Goal: Transaction & Acquisition: Purchase product/service

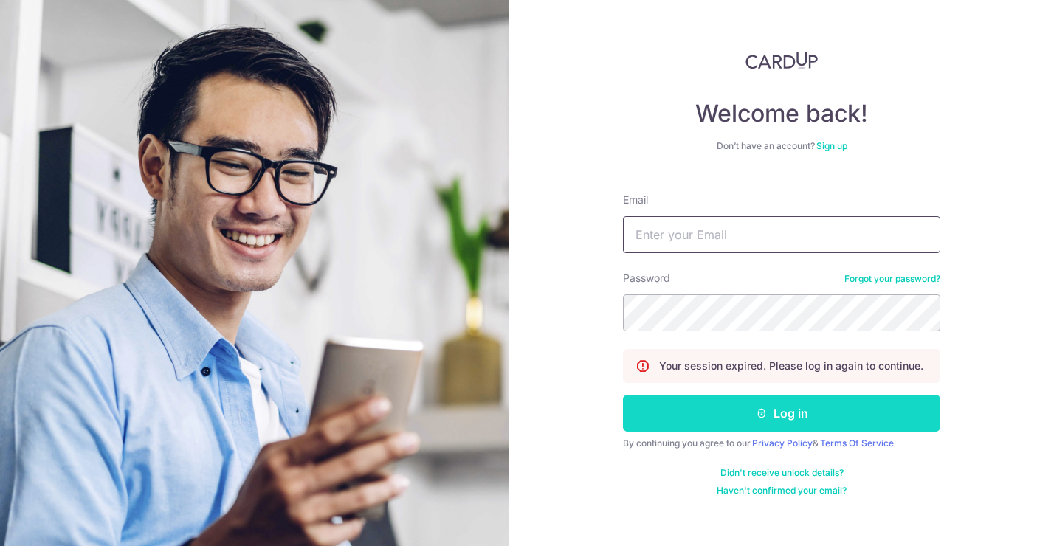
type input "joycelyn_q@hotmail.com"
click at [741, 410] on button "Log in" at bounding box center [782, 413] width 318 height 37
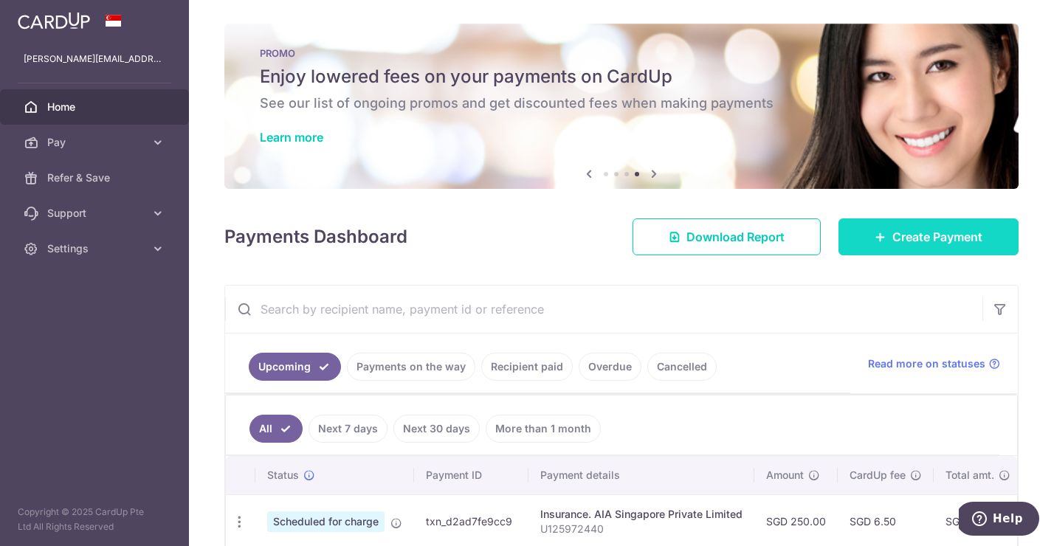
click at [951, 235] on span "Create Payment" at bounding box center [938, 237] width 90 height 18
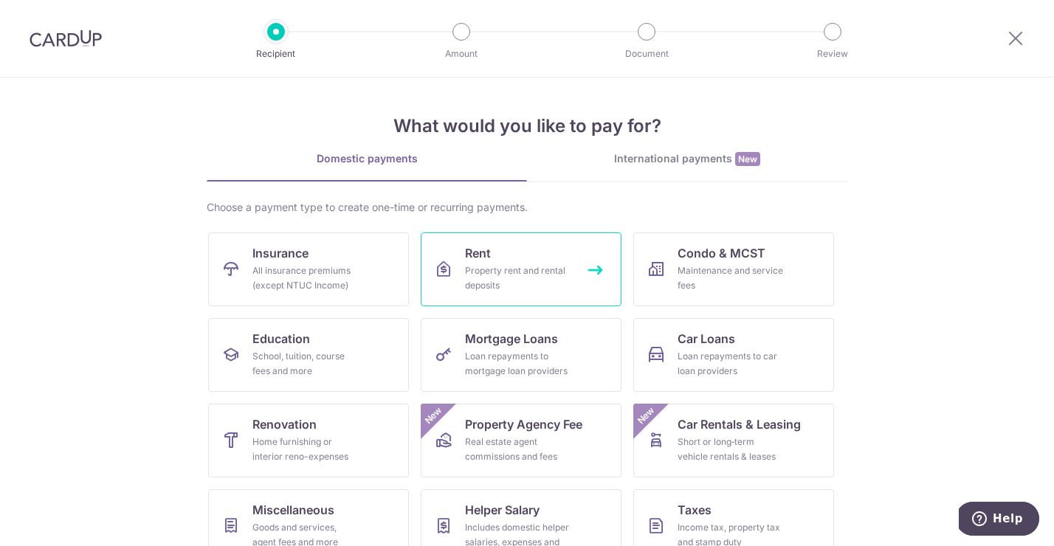
scroll to position [114, 0]
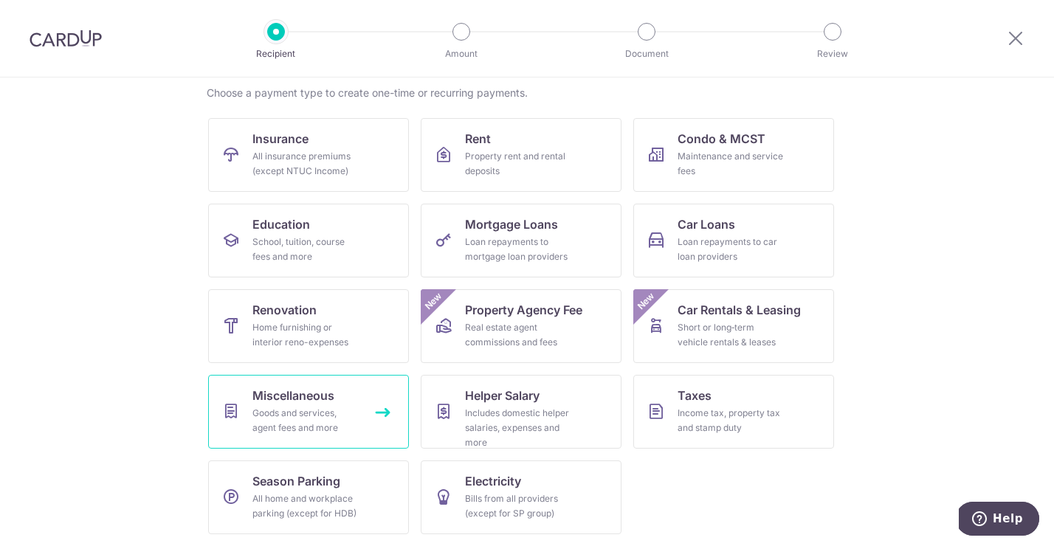
click at [315, 419] on div "Goods and services, agent fees and more" at bounding box center [306, 421] width 106 height 30
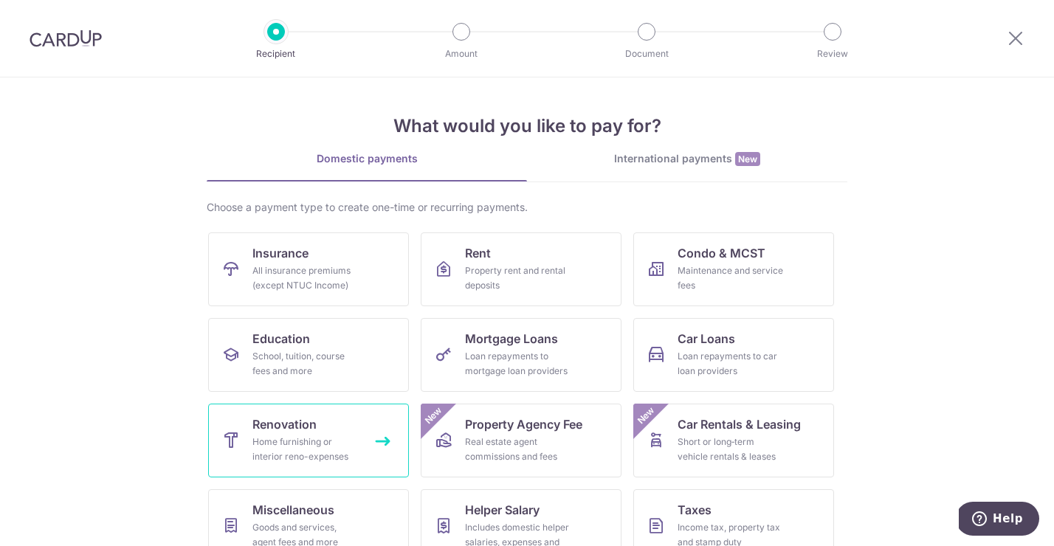
click at [316, 444] on div "Home furnishing or interior reno-expenses" at bounding box center [306, 450] width 106 height 30
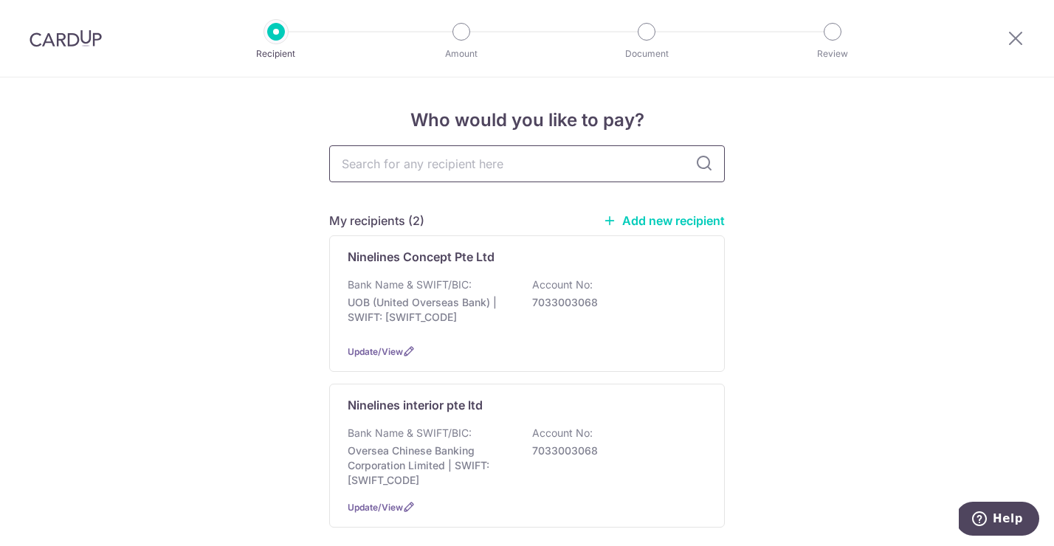
click at [495, 165] on input "text" at bounding box center [527, 163] width 396 height 37
type input "e"
click at [714, 222] on link "Add new recipient" at bounding box center [664, 220] width 122 height 15
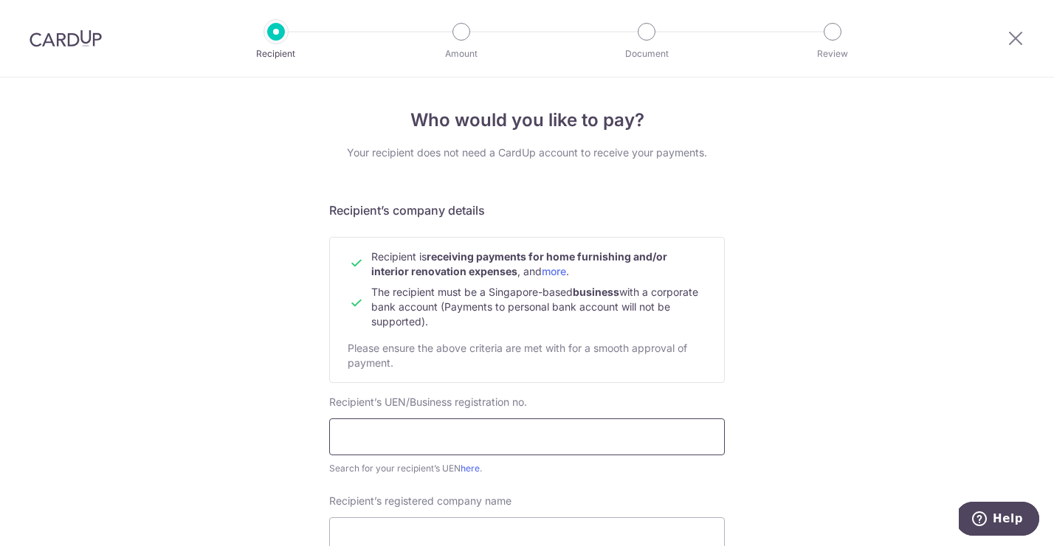
click at [480, 439] on input "text" at bounding box center [527, 437] width 396 height 37
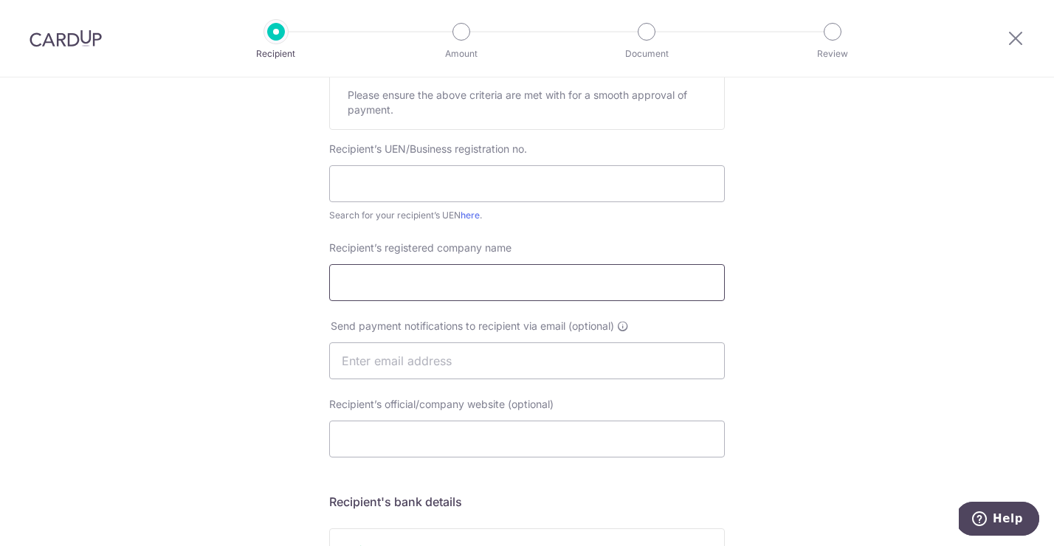
click at [437, 281] on input "Recipient’s registered company name" at bounding box center [527, 282] width 396 height 37
paste input "Envico Pte Ltd"
click at [349, 282] on input "Envico Pte Ltd" at bounding box center [527, 282] width 396 height 37
type input "Envico Pte Ltd"
click at [391, 359] on input "text" at bounding box center [527, 361] width 396 height 37
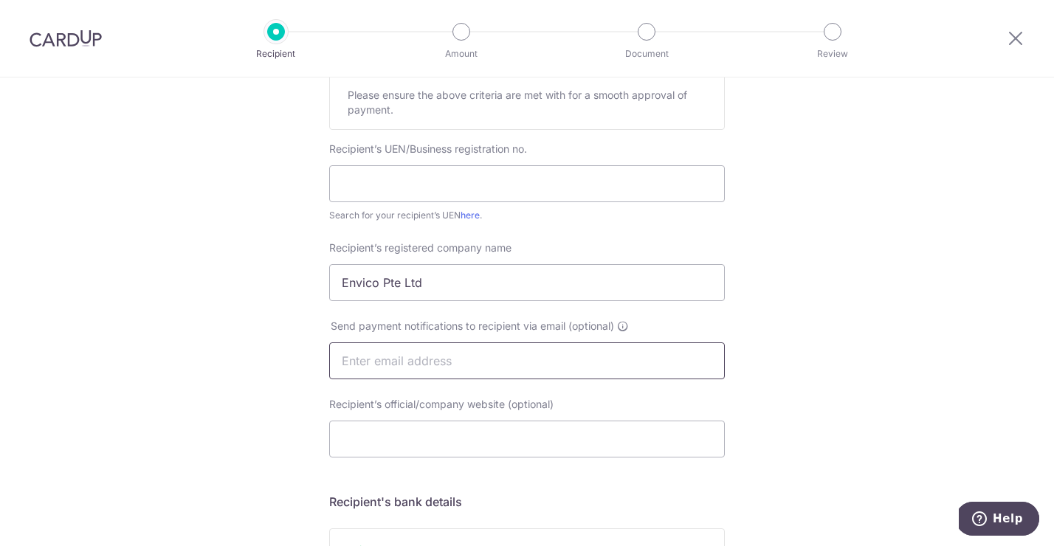
paste input "[EMAIL_ADDRESS][DOMAIN_NAME]"
type input "[EMAIL_ADDRESS][DOMAIN_NAME]"
click at [416, 448] on input "Recipient’s official/company website (optional)" at bounding box center [527, 439] width 396 height 37
paste input "https://envico.sg/"
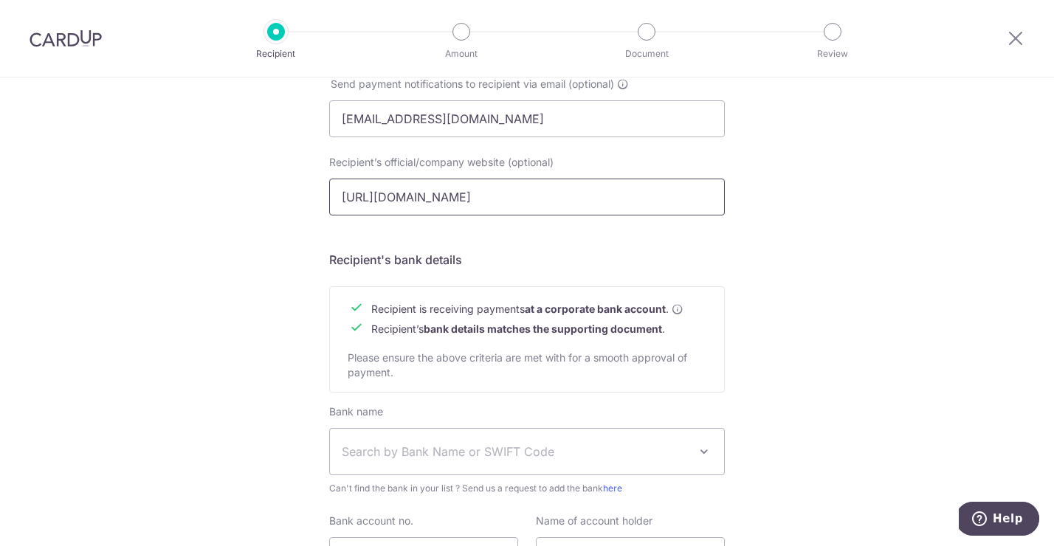
scroll to position [613, 0]
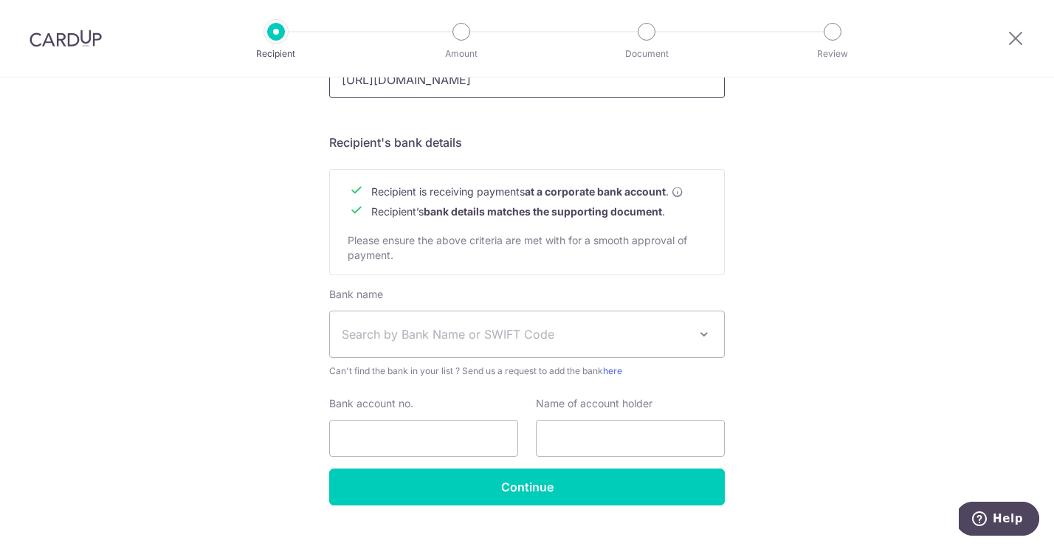
type input "https://envico.sg/"
click at [561, 340] on span "Search by Bank Name or SWIFT Code" at bounding box center [515, 335] width 347 height 18
click at [836, 250] on div "Who would you like to pay? Your recipient does not need a CardUp account to rec…" at bounding box center [527, 20] width 1054 height 1111
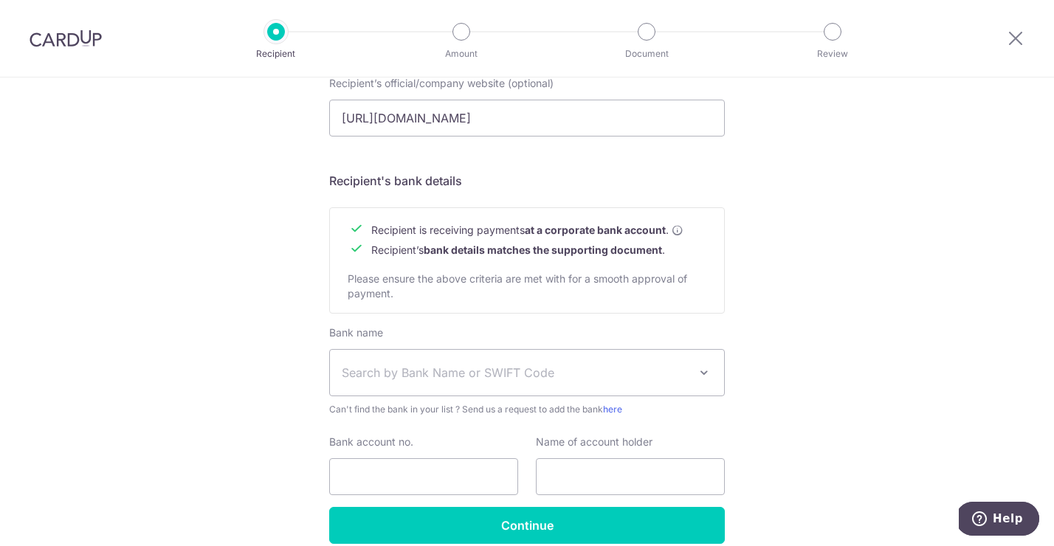
scroll to position [575, 0]
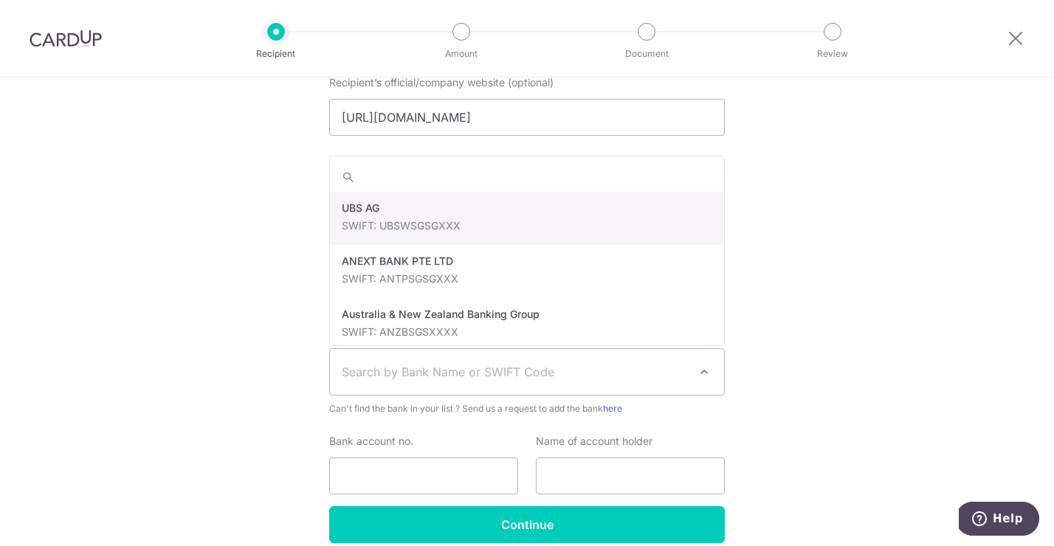
click at [526, 354] on span "Search by Bank Name or SWIFT Code" at bounding box center [527, 372] width 394 height 46
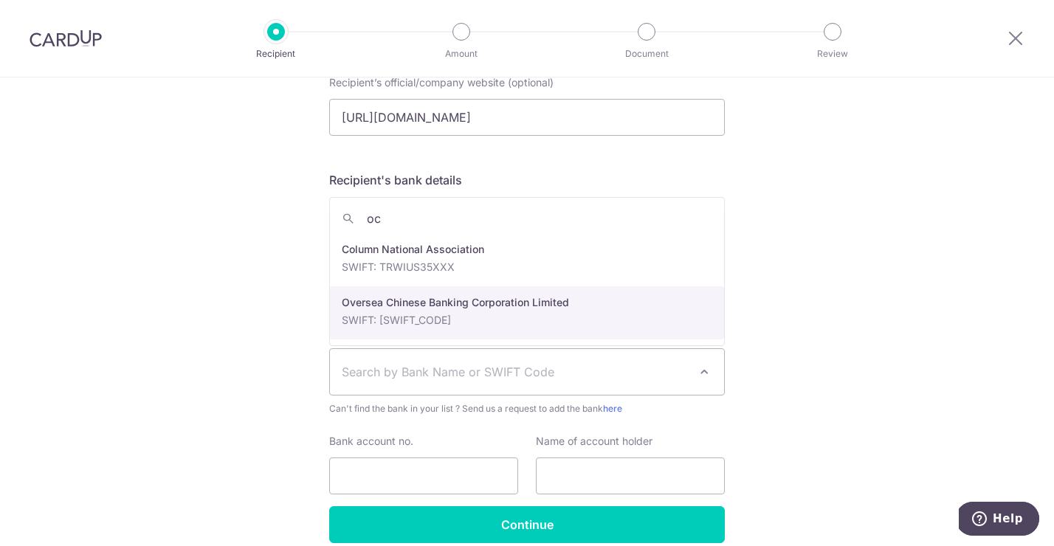
type input "oc"
select select "12"
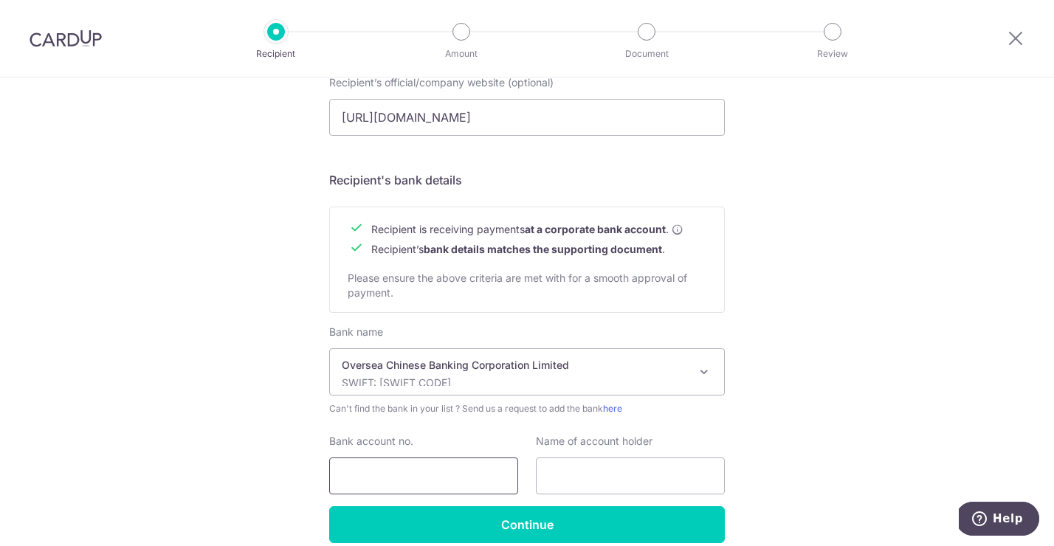
click at [450, 481] on input "Bank account no." at bounding box center [423, 476] width 189 height 37
paste input "712127547001"
type input "712127547001"
click at [589, 474] on input "text" at bounding box center [630, 476] width 189 height 37
paste input "Envico Pte Ltd"
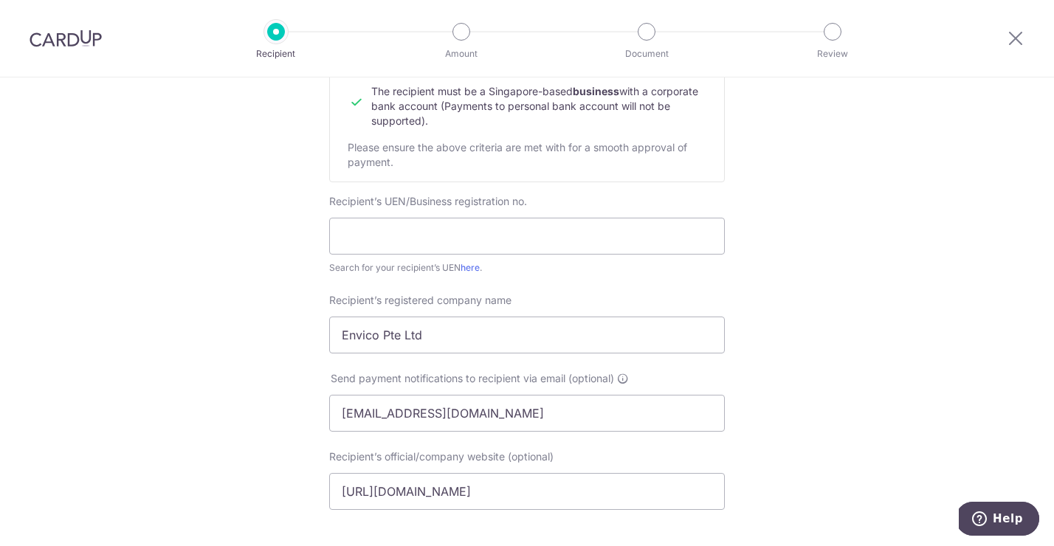
scroll to position [156, 0]
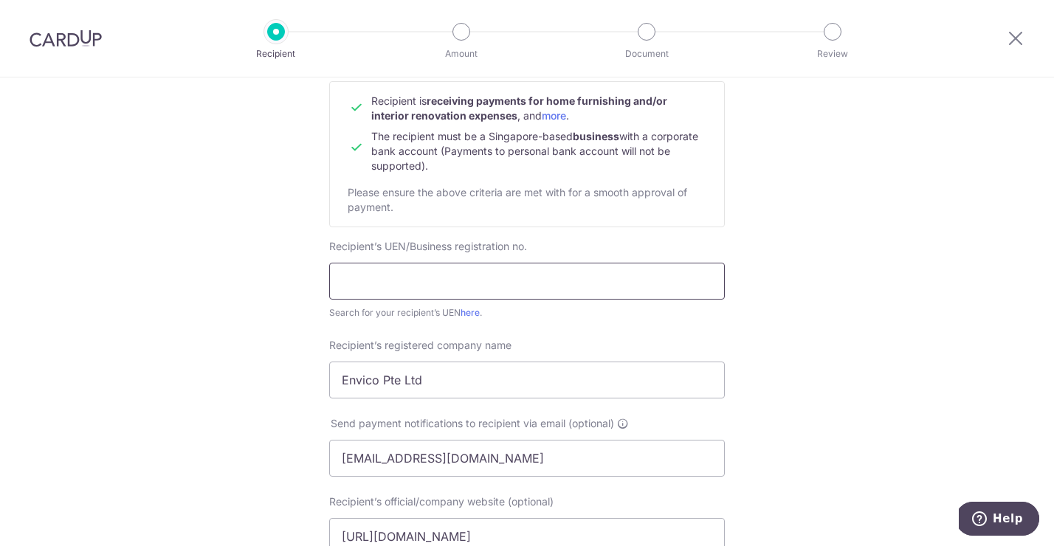
type input "Envico Pte Ltd"
click at [543, 283] on input "text" at bounding box center [527, 281] width 396 height 37
paste input "201629802G"
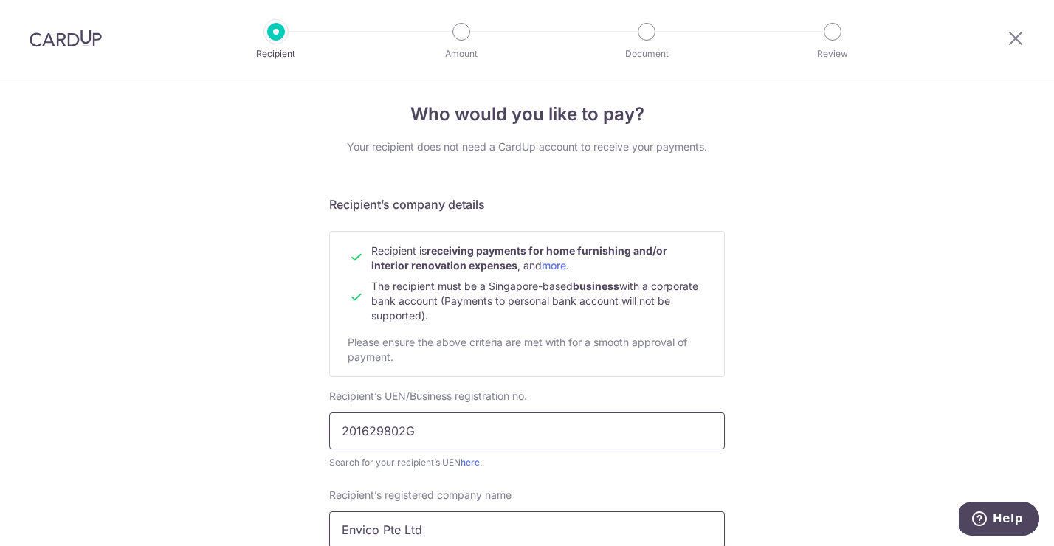
scroll to position [0, 0]
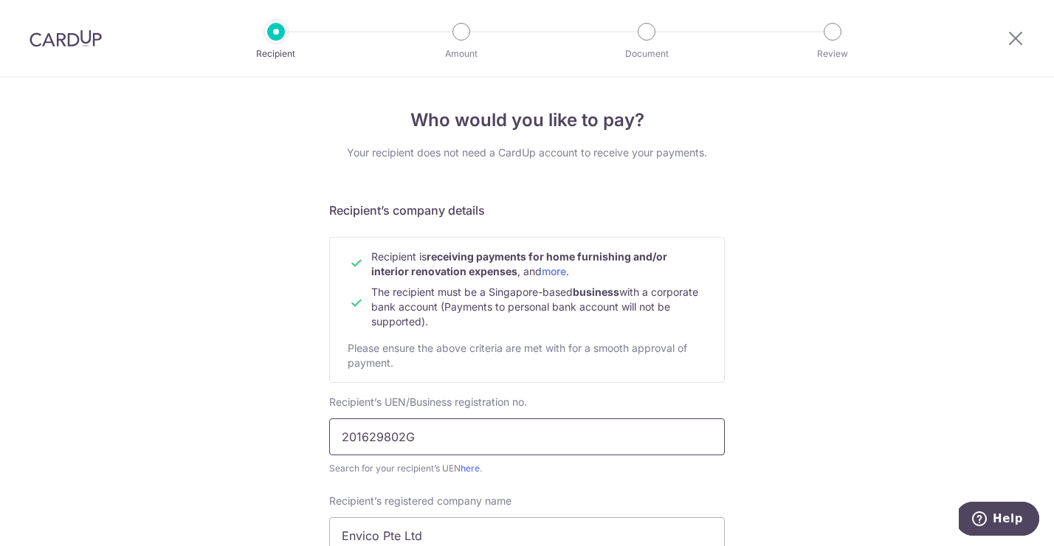
type input "201629802G"
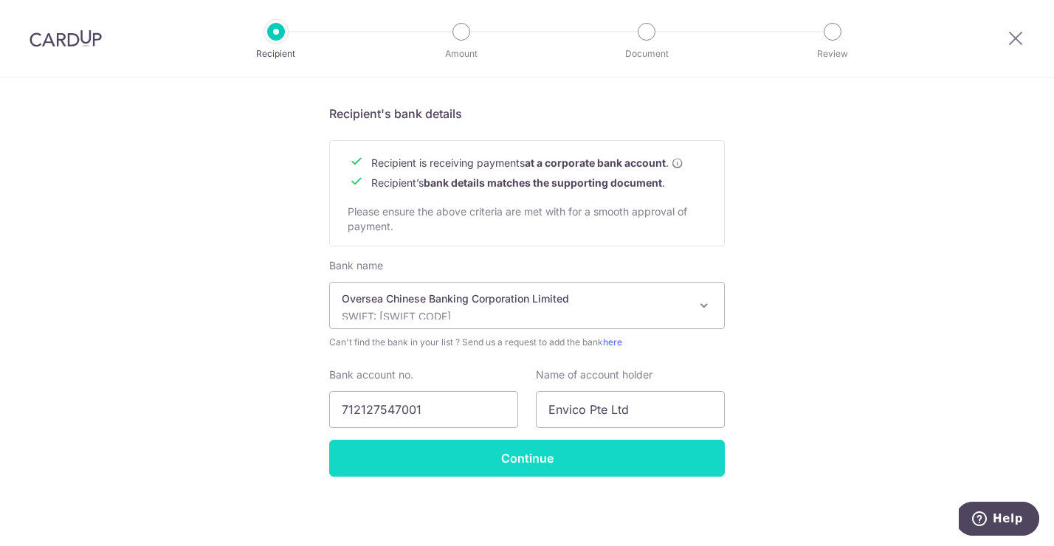
click at [583, 462] on input "Continue" at bounding box center [527, 458] width 396 height 37
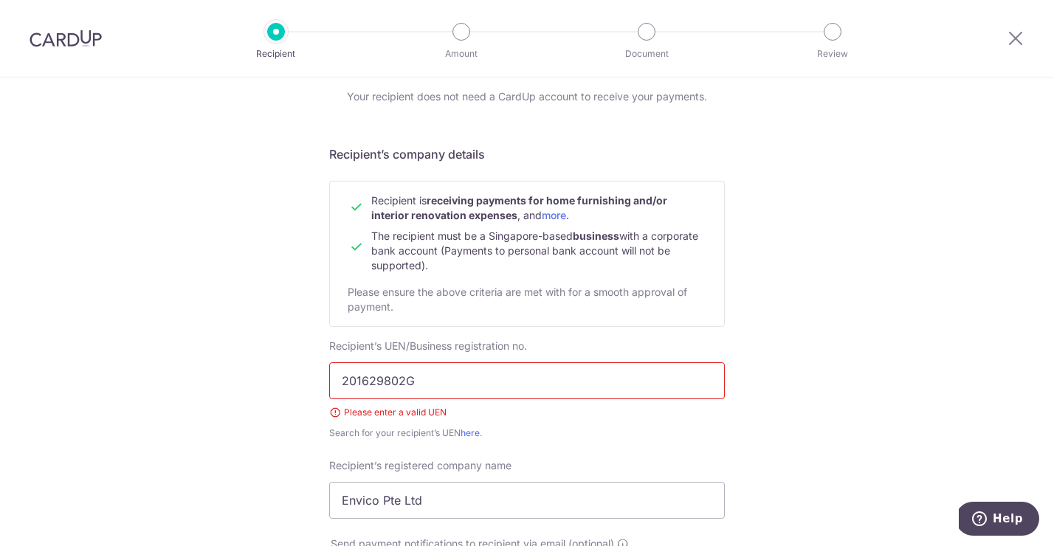
scroll to position [50, 0]
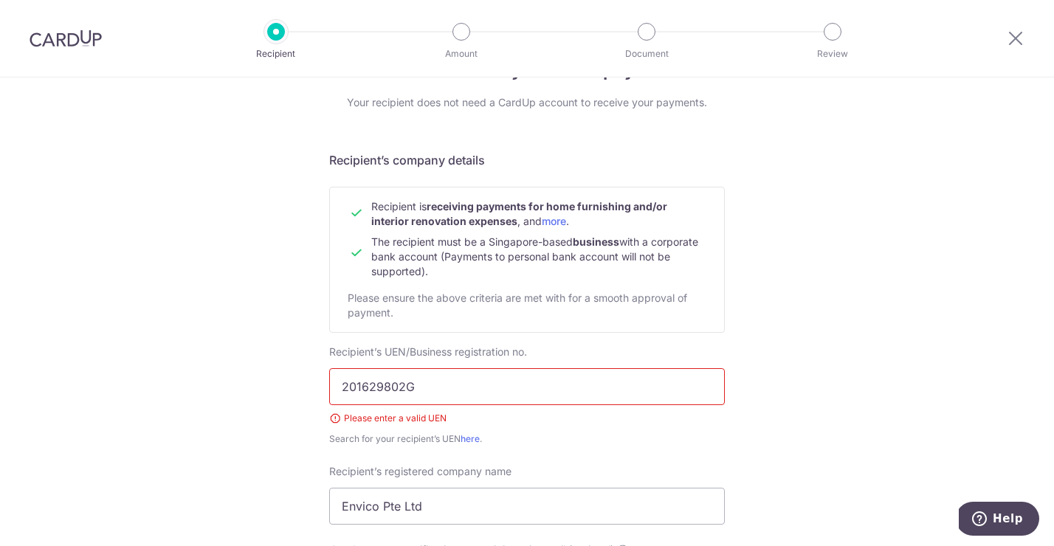
click at [444, 386] on input "201629802G" at bounding box center [527, 386] width 396 height 37
click at [347, 389] on input "201629802G" at bounding box center [527, 386] width 396 height 37
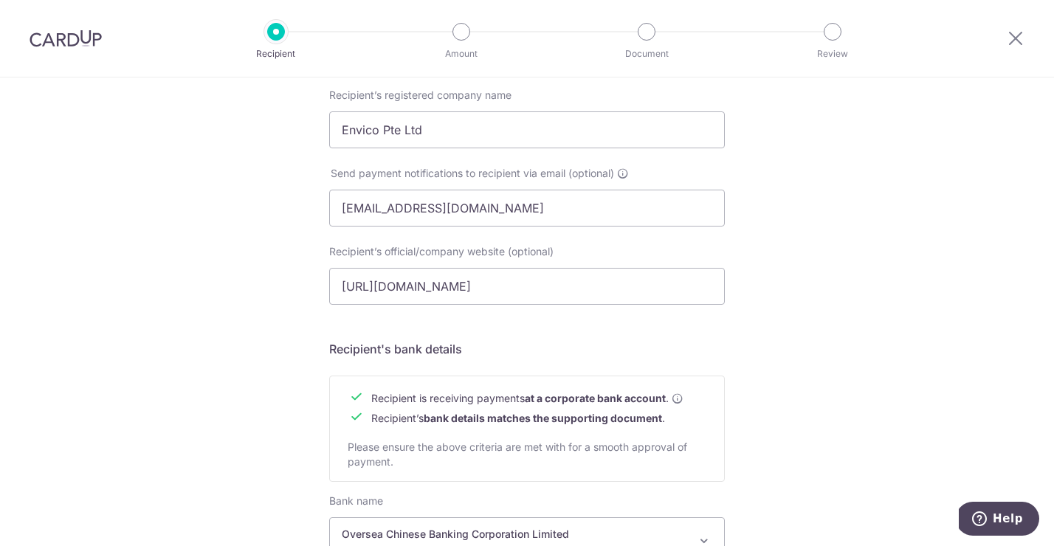
scroll to position [663, 0]
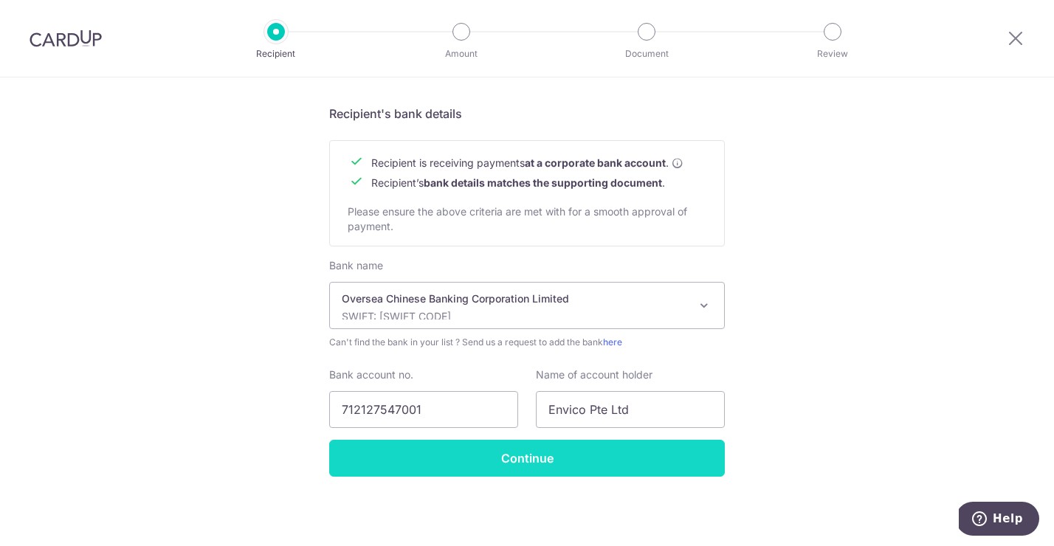
type input "201629802G"
click at [592, 470] on input "Continue" at bounding box center [527, 458] width 396 height 37
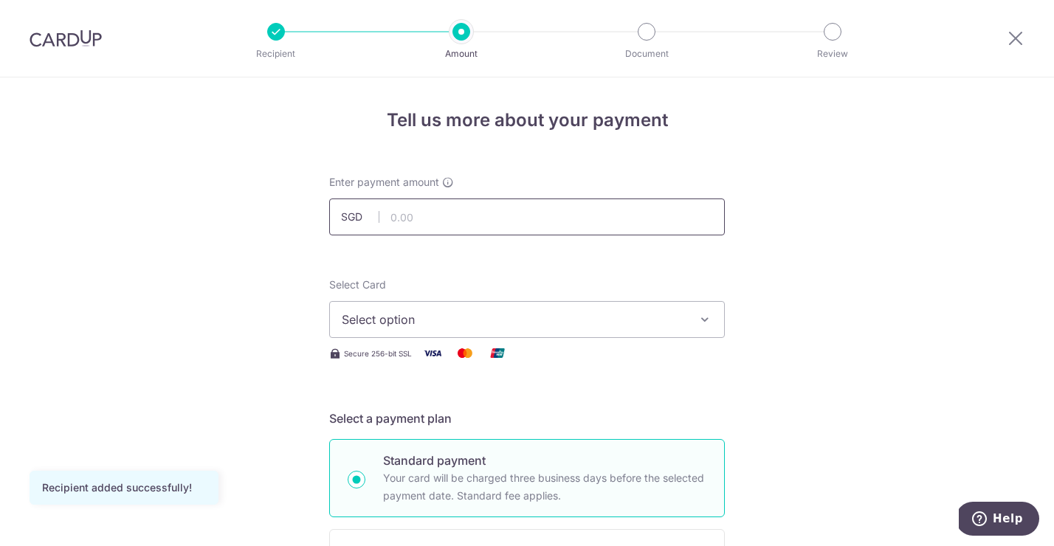
click at [535, 215] on input "text" at bounding box center [527, 217] width 396 height 37
type input "2,016.50"
click at [484, 287] on div "Select Card Select option Add credit card Your Cards **** 7179" at bounding box center [527, 308] width 396 height 61
click at [489, 322] on span "Select option" at bounding box center [514, 320] width 344 height 18
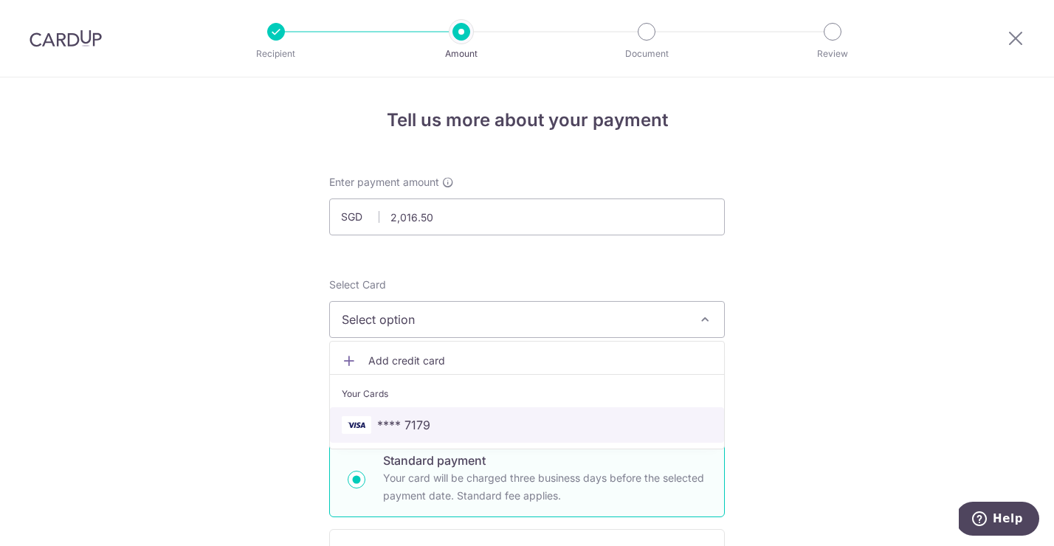
click at [537, 435] on link "**** 7179" at bounding box center [527, 425] width 394 height 35
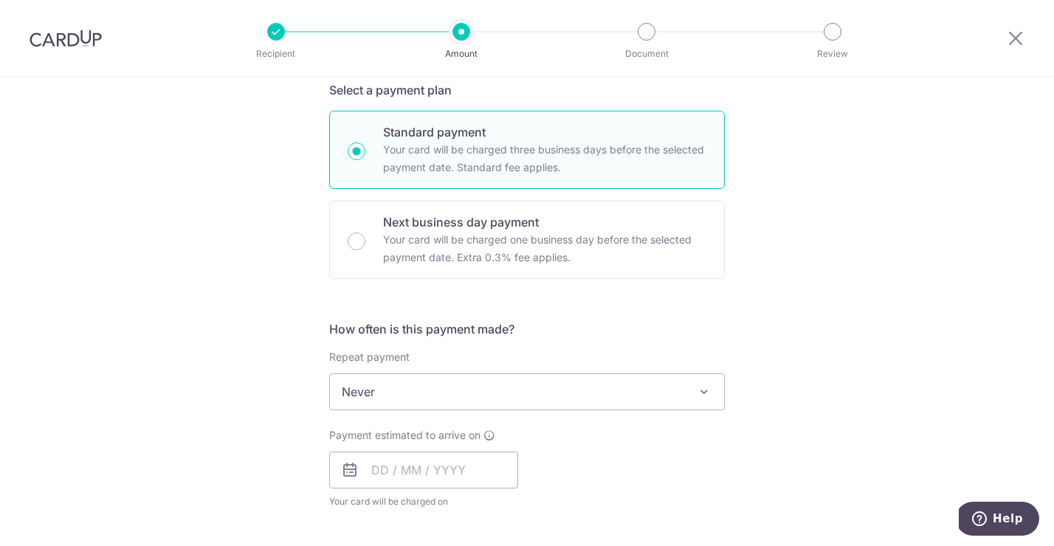
scroll to position [339, 0]
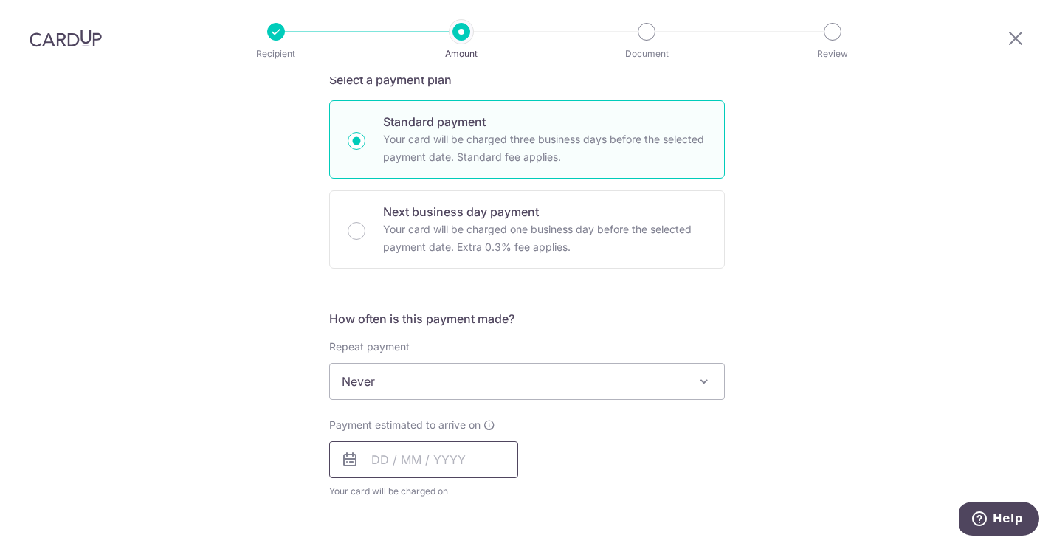
click at [464, 448] on input "text" at bounding box center [423, 460] width 189 height 37
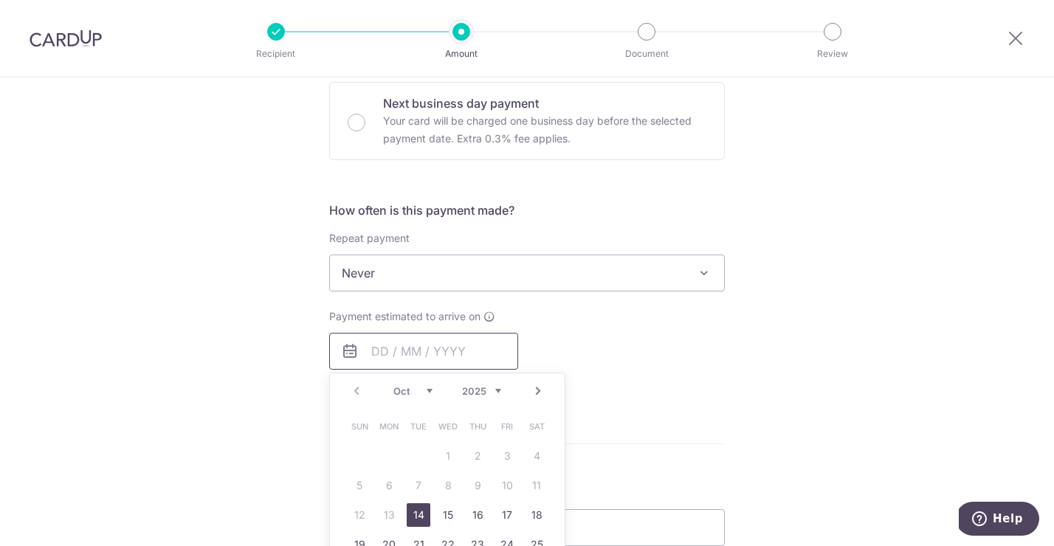
scroll to position [467, 0]
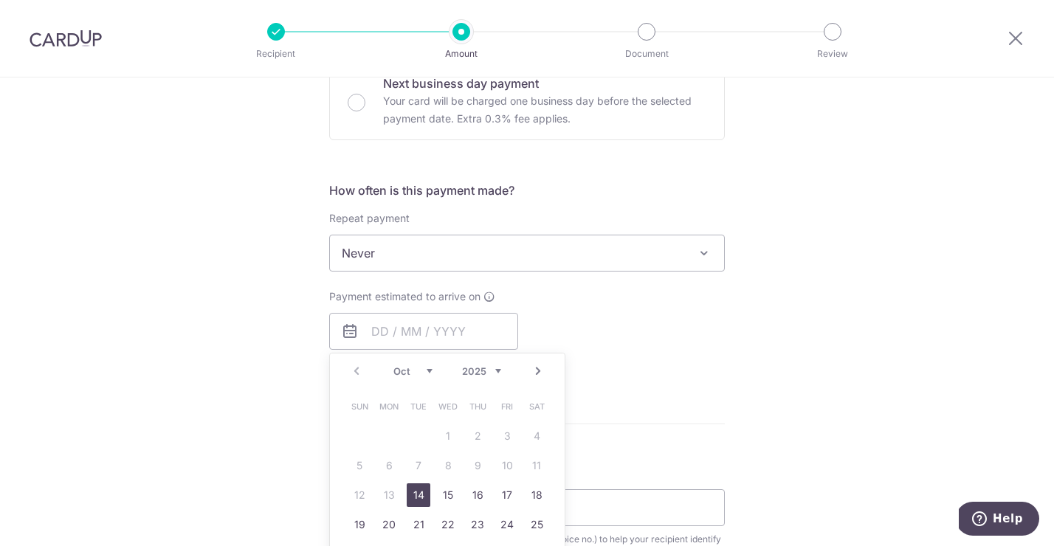
click at [426, 496] on link "14" at bounding box center [419, 496] width 24 height 24
type input "[DATE]"
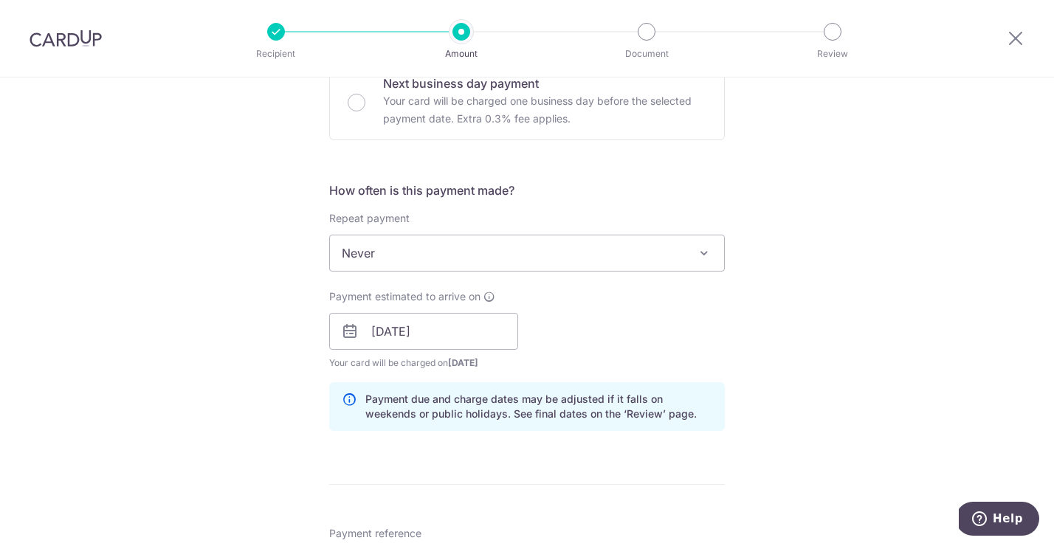
scroll to position [642, 0]
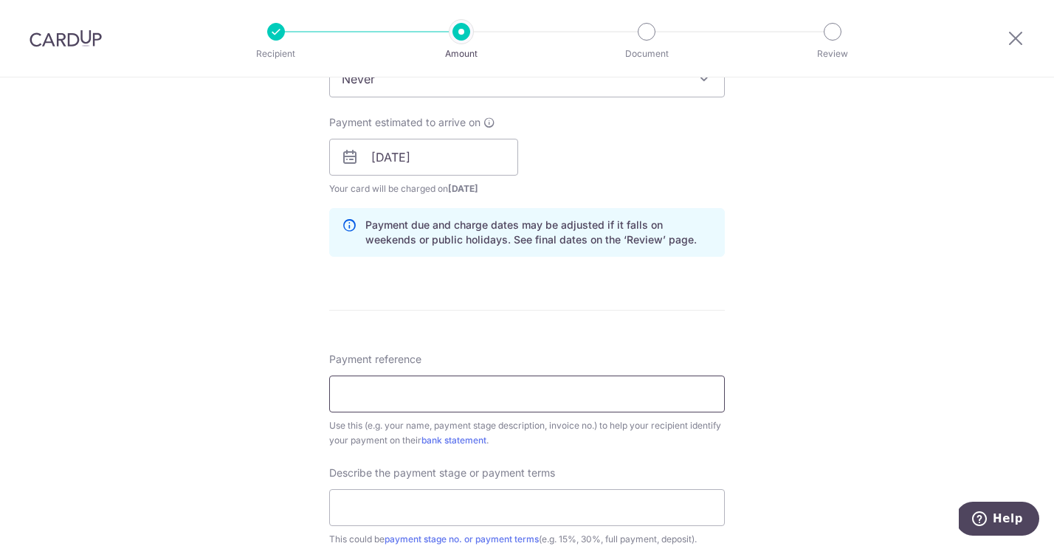
click at [563, 406] on input "Payment reference" at bounding box center [527, 394] width 396 height 37
click at [766, 267] on div "Tell us more about your payment Enter payment amount SGD 2,016.50 2016.50 Recip…" at bounding box center [527, 183] width 1054 height 1495
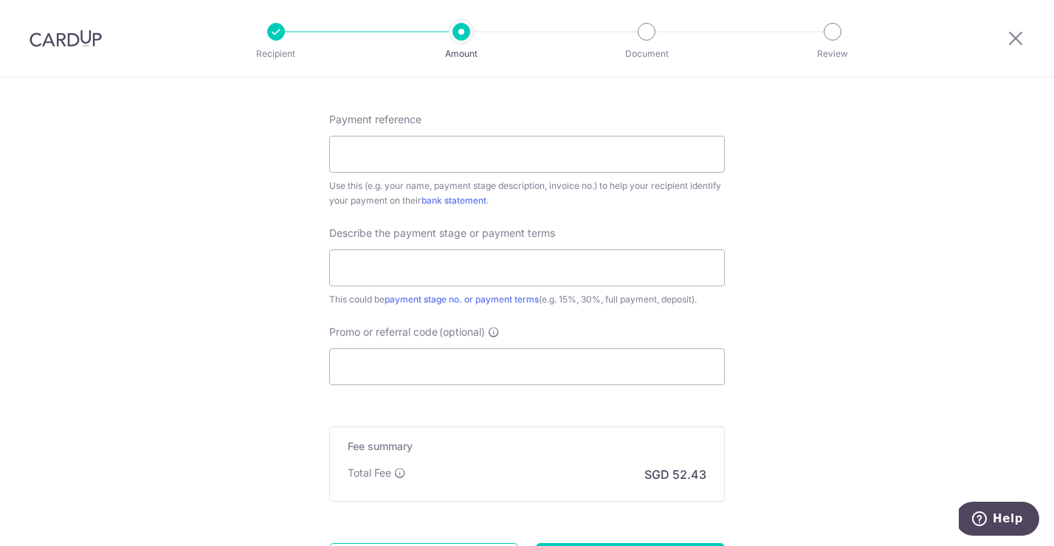
scroll to position [909, 0]
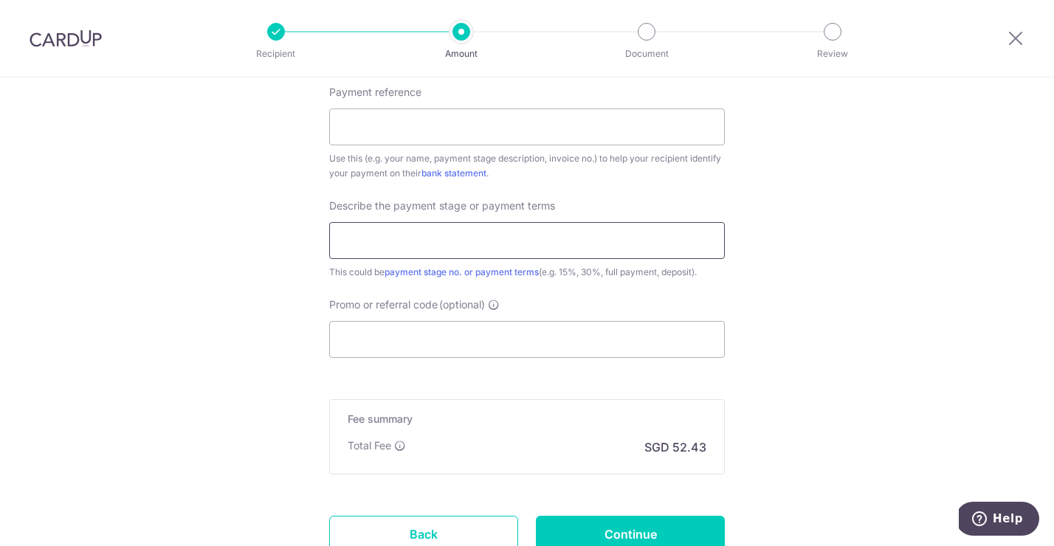
click at [490, 234] on input "text" at bounding box center [527, 240] width 396 height 37
click at [559, 239] on input "text" at bounding box center [527, 240] width 396 height 37
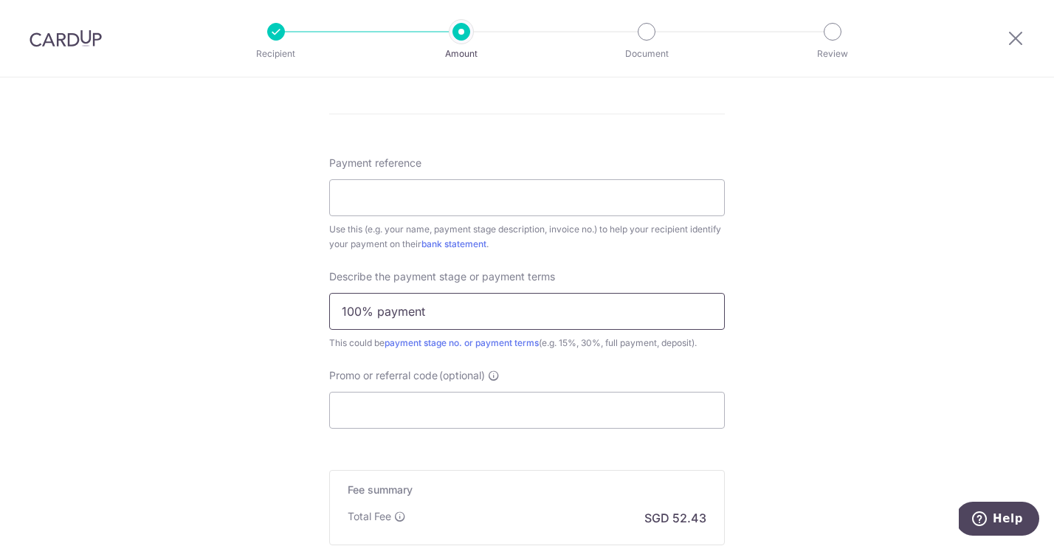
scroll to position [840, 0]
type input "100% payment"
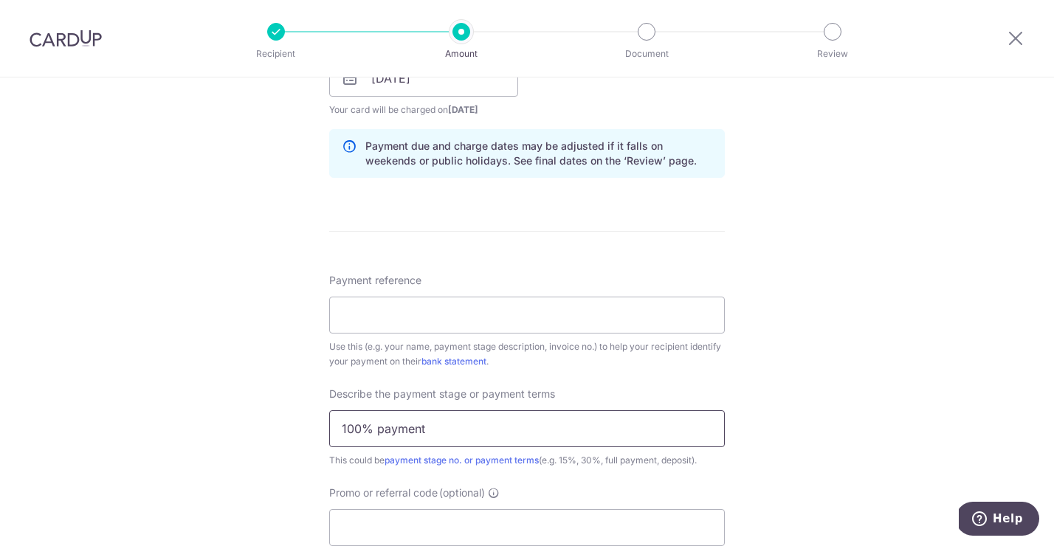
scroll to position [722, 0]
click at [367, 329] on input "Payment reference" at bounding box center [527, 313] width 396 height 37
click at [249, 285] on div "Tell us more about your payment Enter payment amount SGD 2,016.50 2016.50 Recip…" at bounding box center [527, 102] width 1054 height 1495
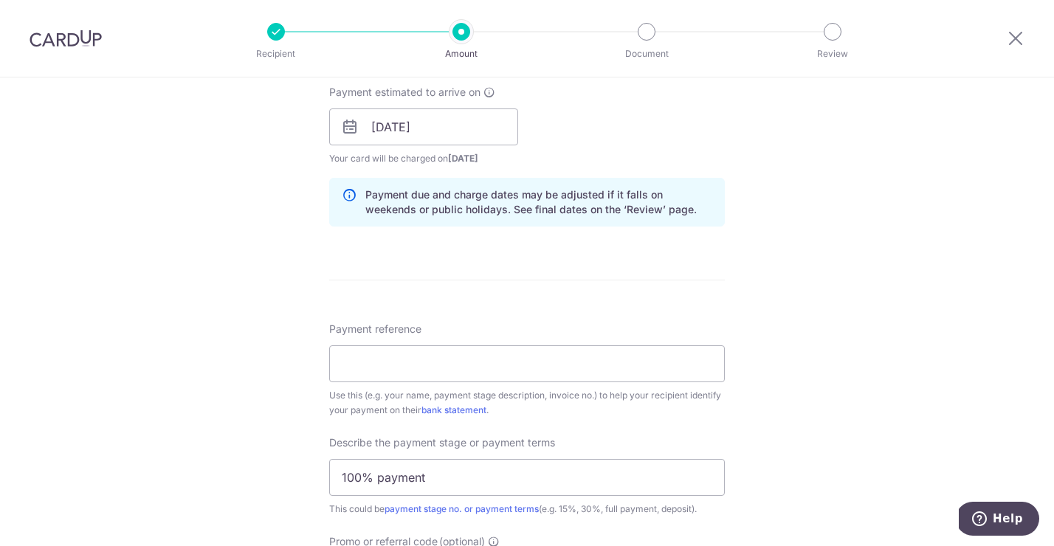
drag, startPoint x: 160, startPoint y: 281, endPoint x: 160, endPoint y: 271, distance: 9.6
click at [160, 275] on div "Tell us more about your payment Enter payment amount SGD 2,016.50 2016.50 Recip…" at bounding box center [527, 153] width 1054 height 1495
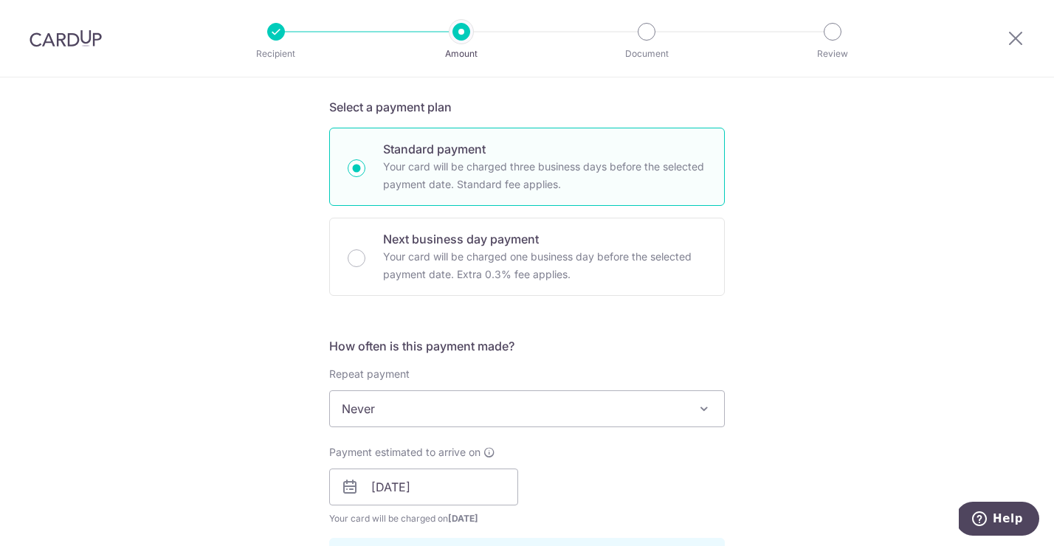
scroll to position [204, 0]
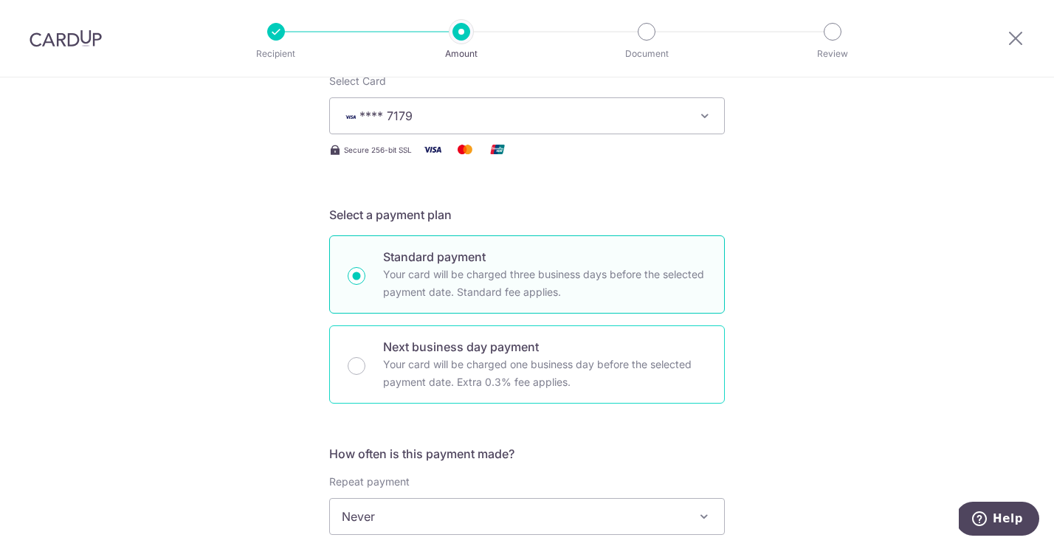
click at [367, 372] on div "Next business day payment Your card will be charged one business day before the…" at bounding box center [527, 365] width 396 height 78
radio input "false"
radio input "true"
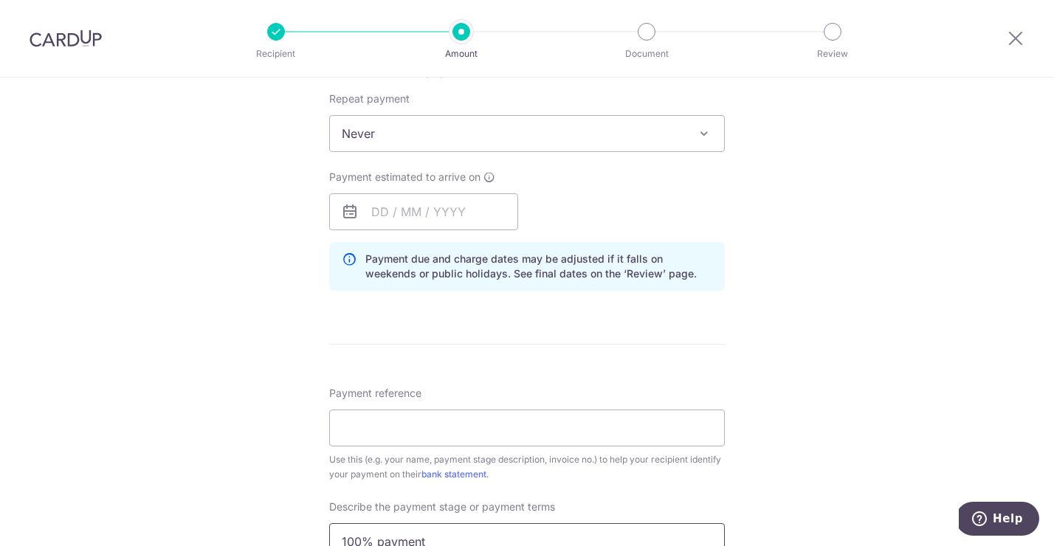
scroll to position [586, 0]
click at [411, 206] on input "text" at bounding box center [423, 212] width 189 height 37
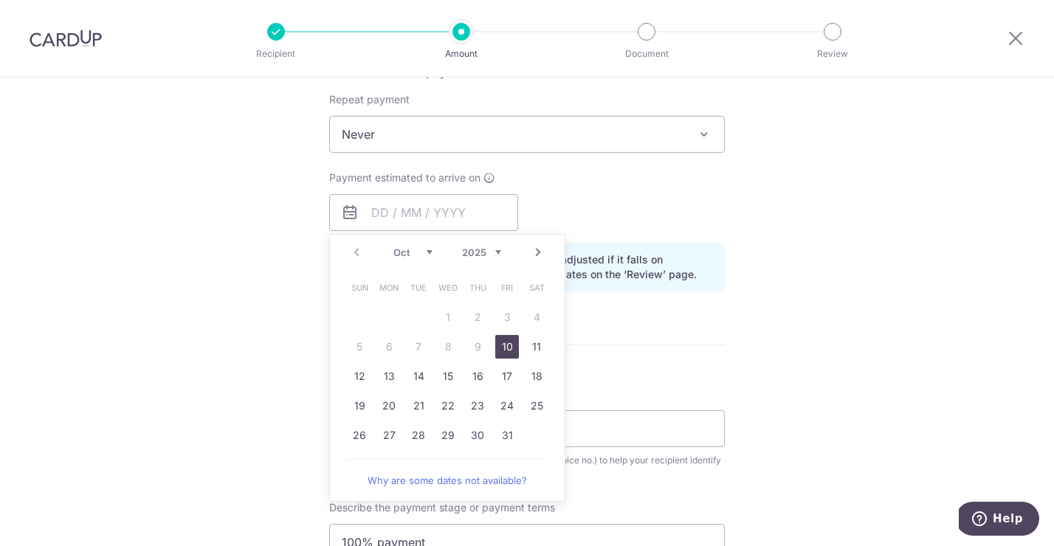
click at [507, 346] on link "10" at bounding box center [507, 347] width 24 height 24
type input "[DATE]"
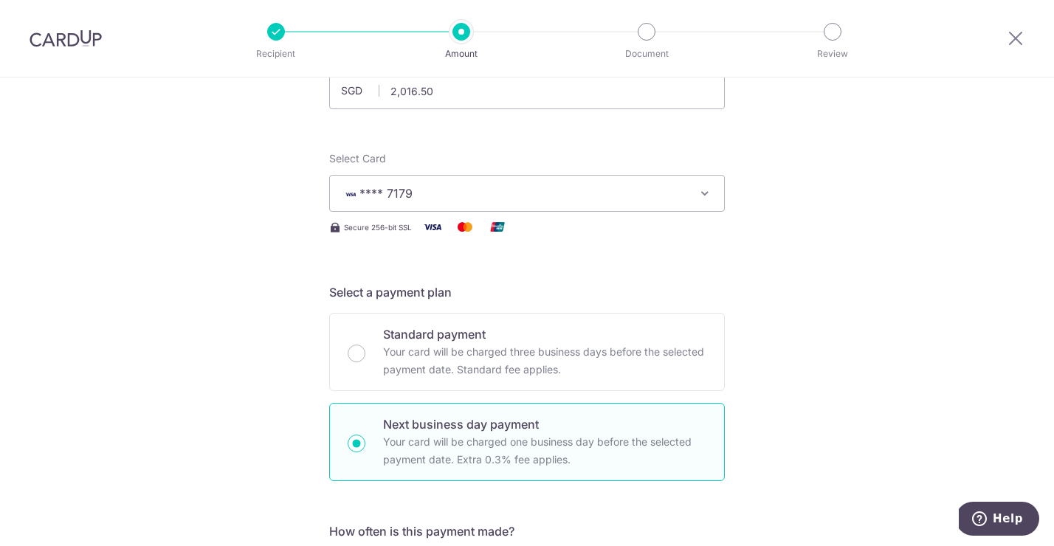
scroll to position [124, 0]
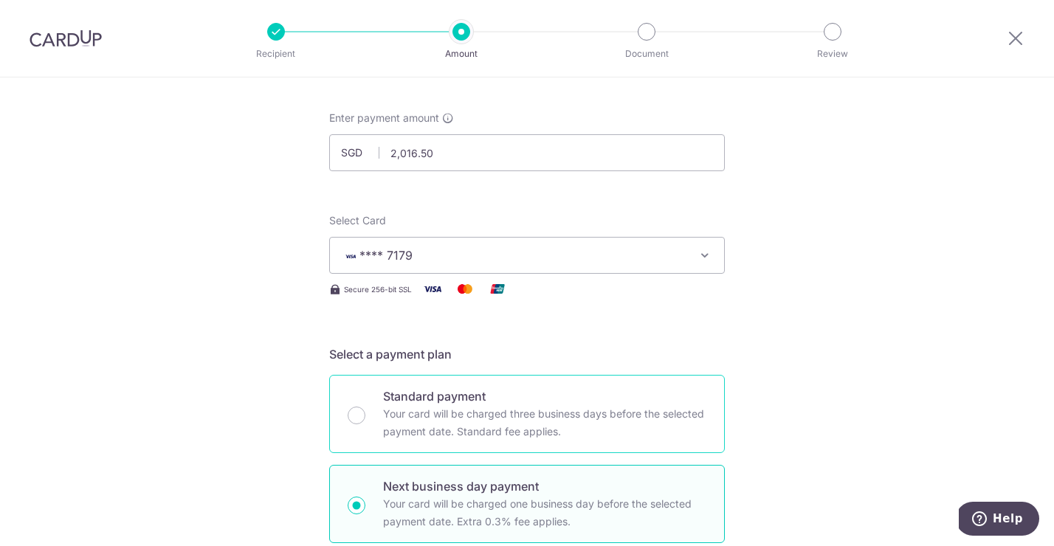
click at [464, 425] on p "Your card will be charged three business days before the selected payment date.…" at bounding box center [544, 422] width 323 height 35
click at [366, 425] on input "Standard payment Your card will be charged three business days before the selec…" at bounding box center [357, 416] width 18 height 18
radio input "true"
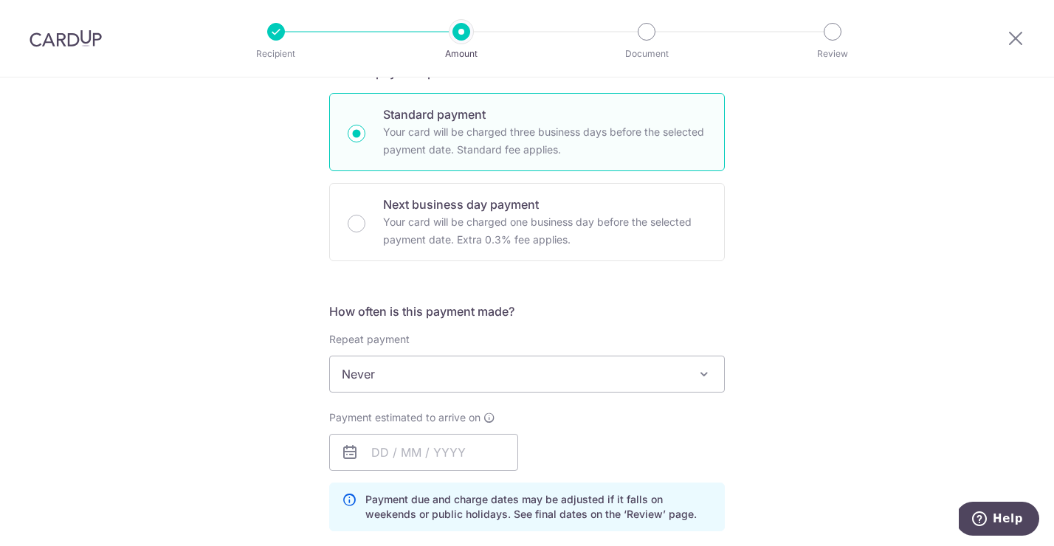
scroll to position [366, 0]
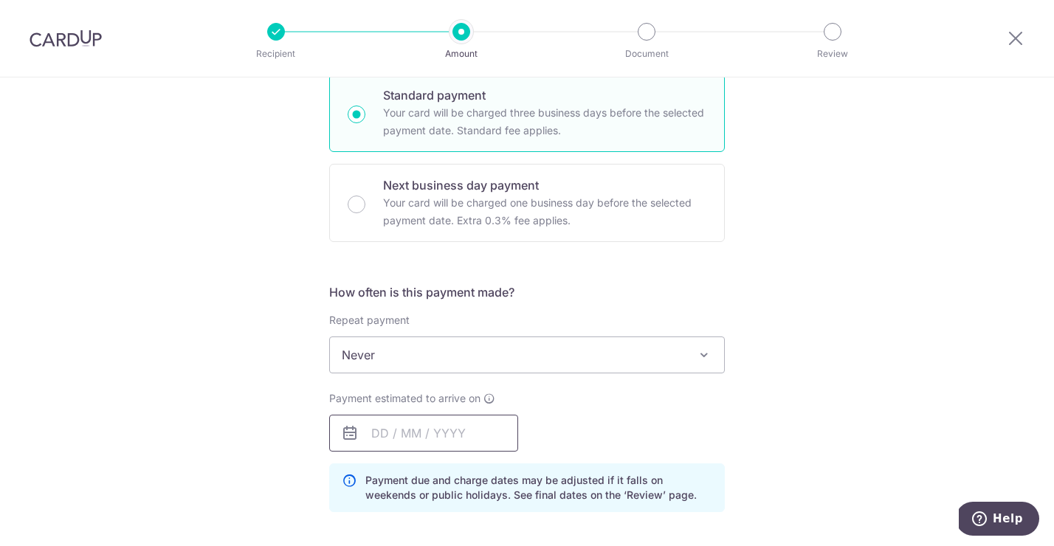
click at [447, 441] on input "text" at bounding box center [423, 433] width 189 height 37
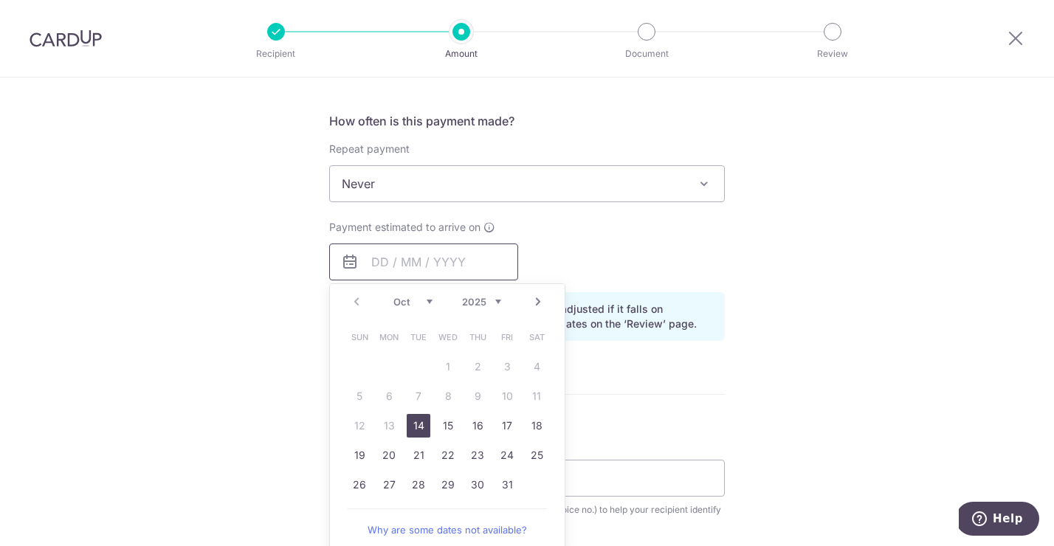
scroll to position [557, 0]
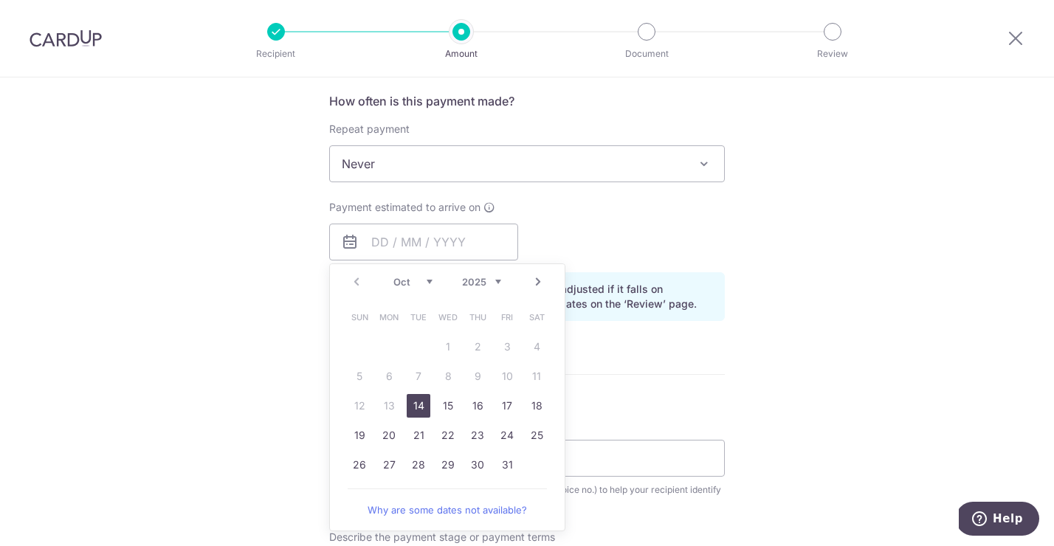
click at [416, 405] on link "14" at bounding box center [419, 406] width 24 height 24
type input "[DATE]"
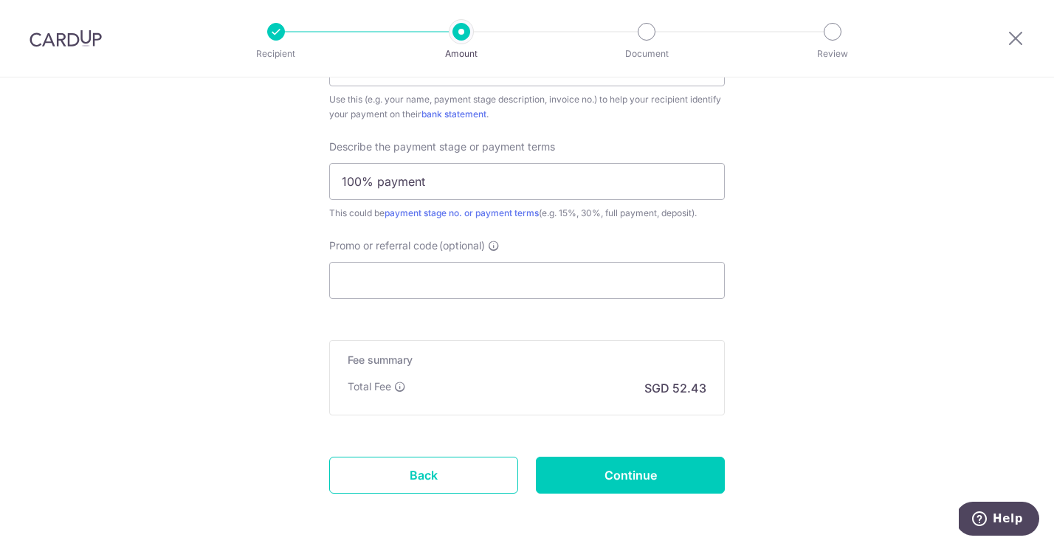
scroll to position [1026, 0]
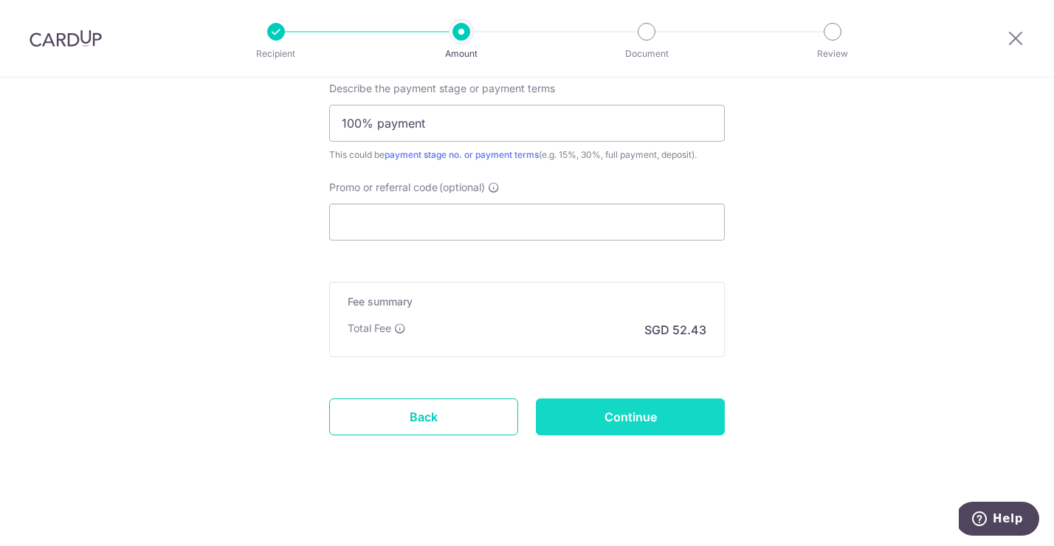
click at [629, 435] on input "Continue" at bounding box center [630, 417] width 189 height 37
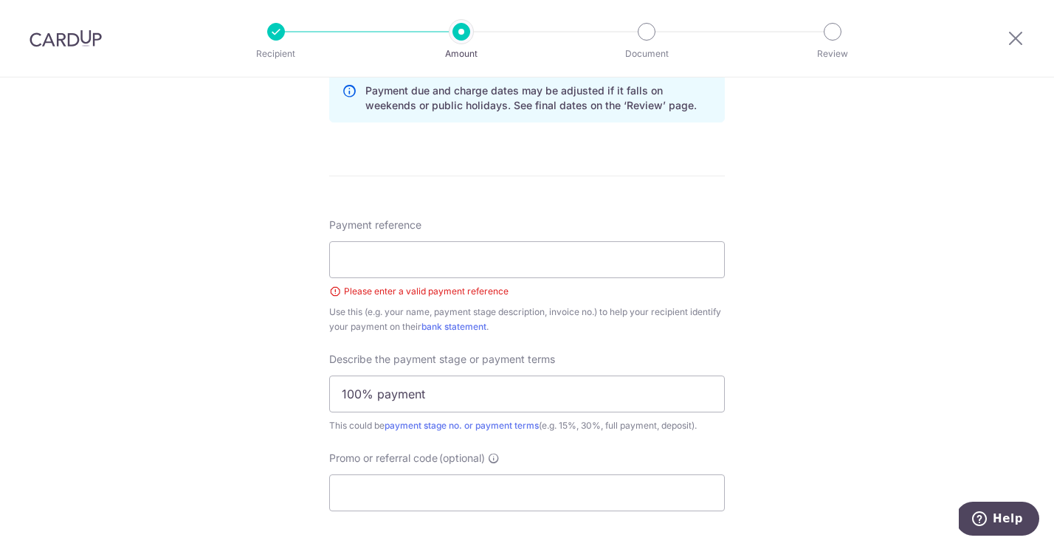
scroll to position [706, 0]
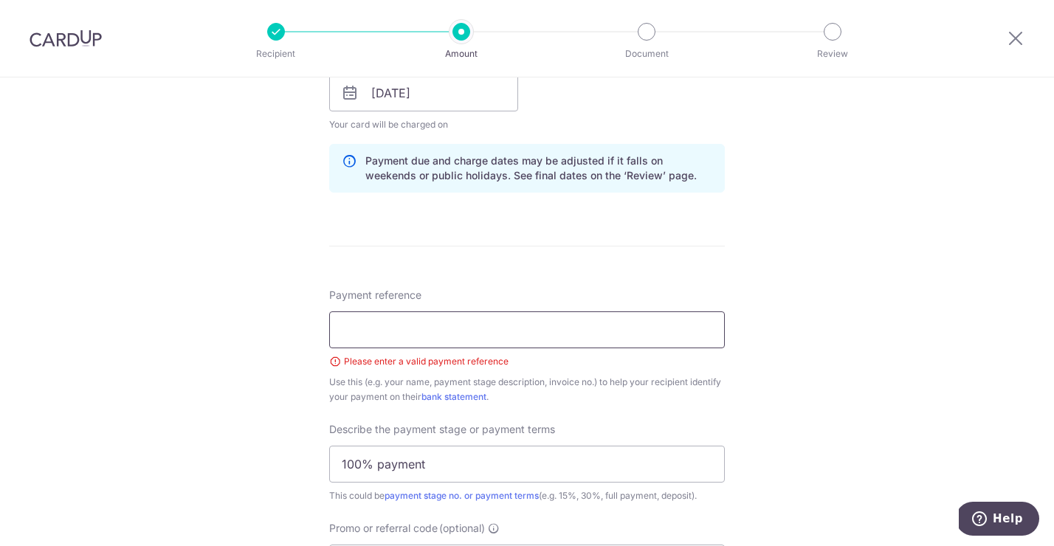
click at [418, 329] on input "Payment reference" at bounding box center [527, 330] width 396 height 37
click at [766, 250] on div "Tell us more about your payment Enter payment amount SGD 2,016.50 2016.50 Selec…" at bounding box center [527, 130] width 1054 height 1516
click at [397, 333] on input "Payment reference" at bounding box center [527, 330] width 396 height 37
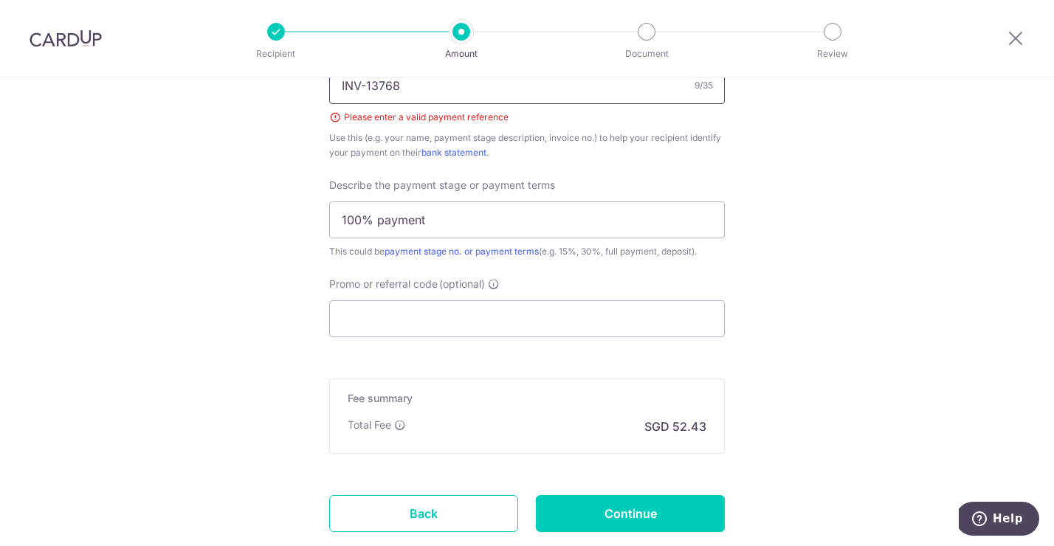
scroll to position [1047, 0]
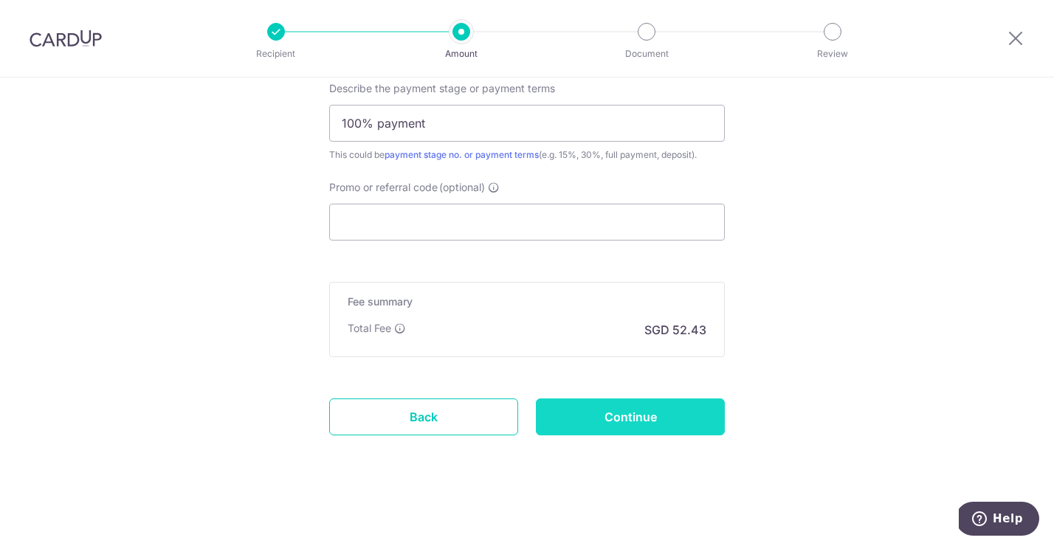
type input "INV-13768"
click at [679, 416] on input "Continue" at bounding box center [630, 417] width 189 height 37
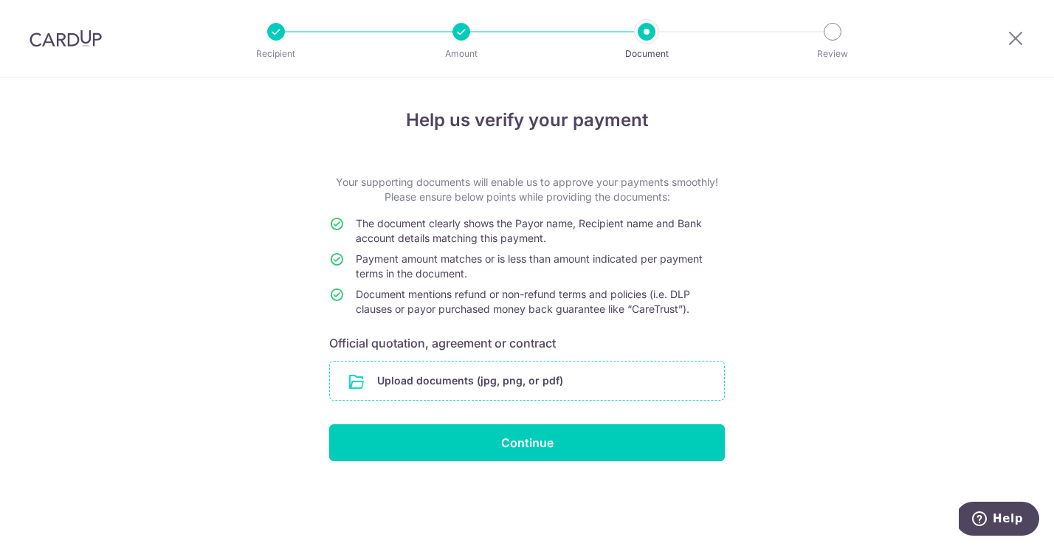
click at [543, 385] on input "file" at bounding box center [527, 381] width 394 height 38
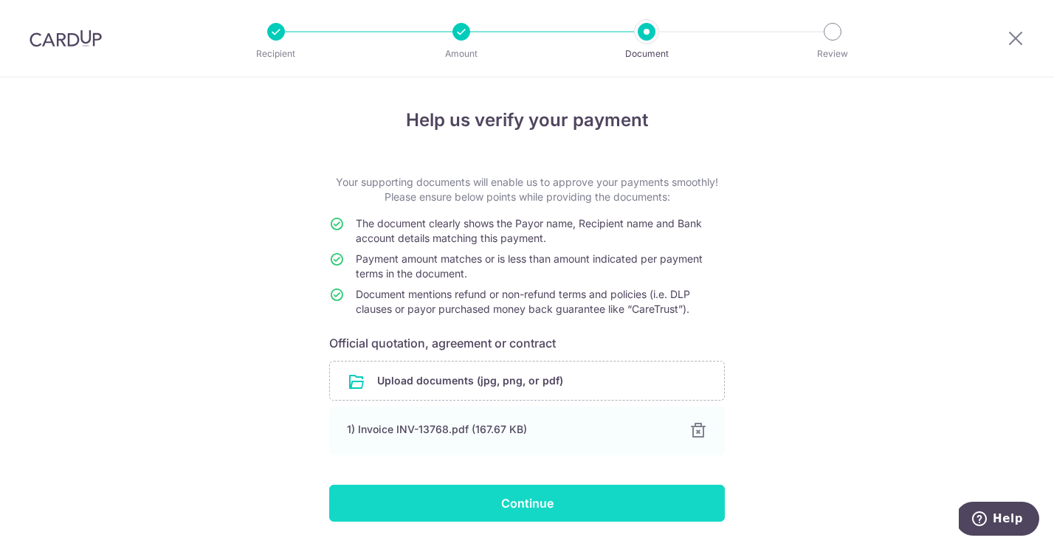
click at [624, 503] on input "Continue" at bounding box center [527, 503] width 396 height 37
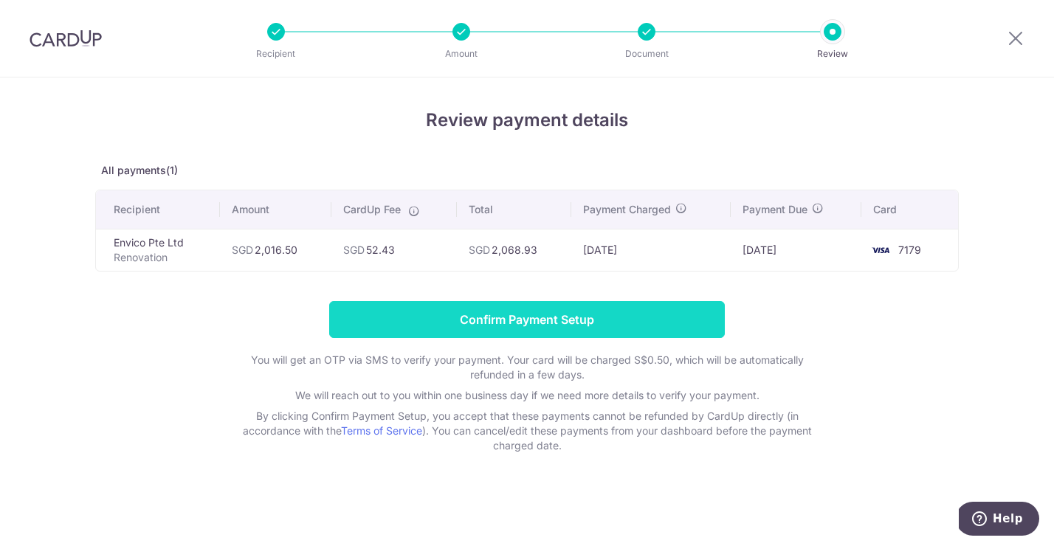
click at [593, 316] on input "Confirm Payment Setup" at bounding box center [527, 319] width 396 height 37
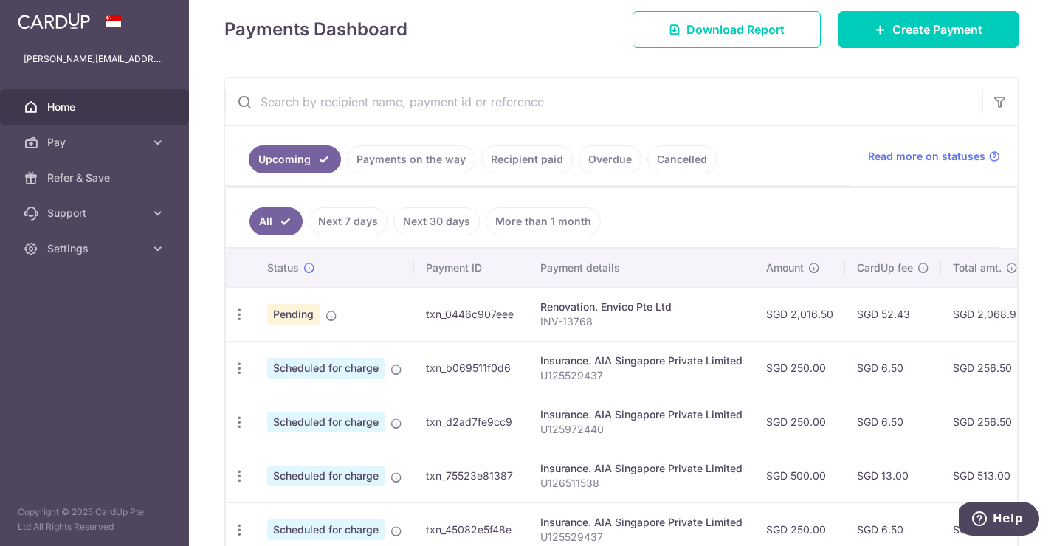
scroll to position [211, 0]
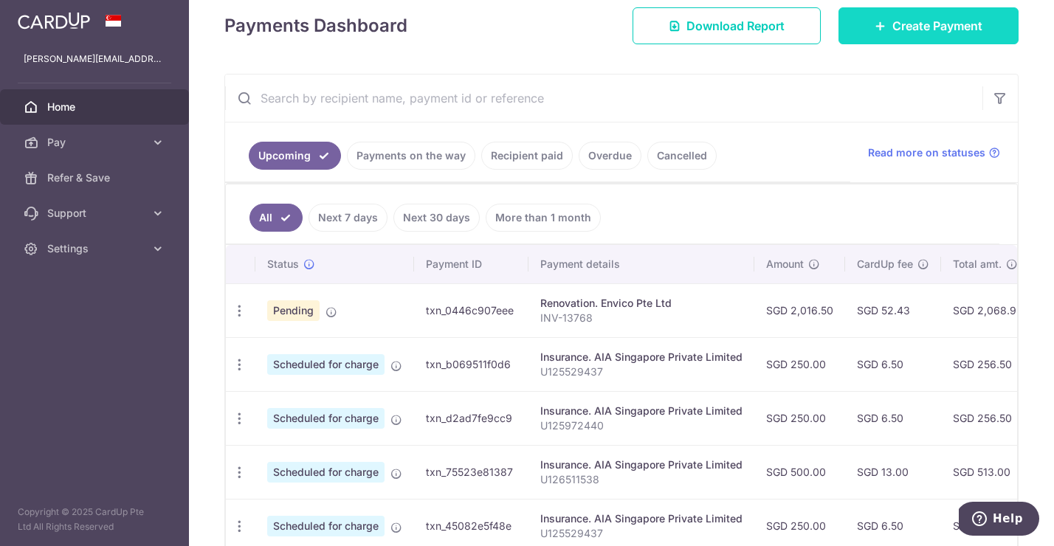
click at [948, 22] on span "Create Payment" at bounding box center [938, 26] width 90 height 18
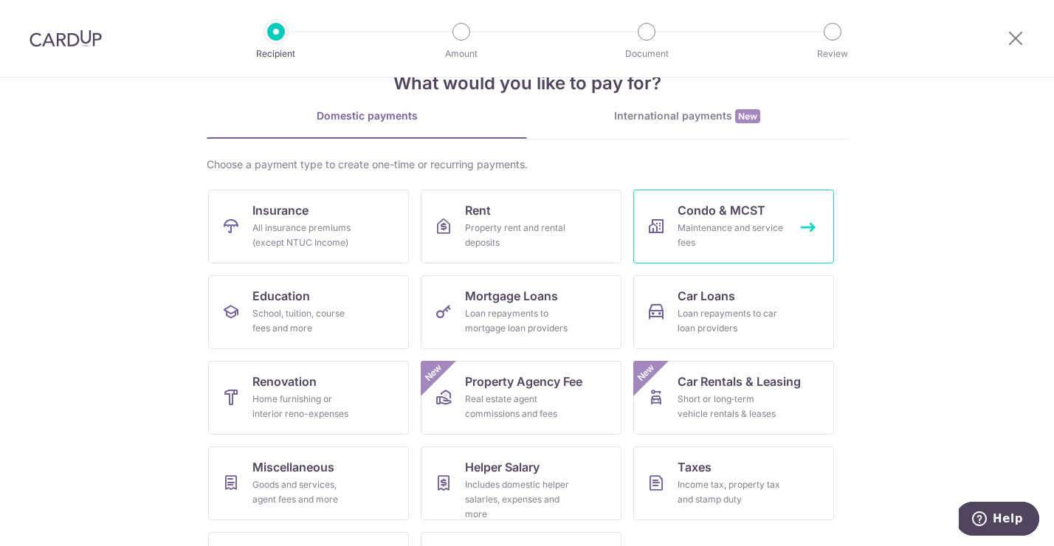
scroll to position [24, 0]
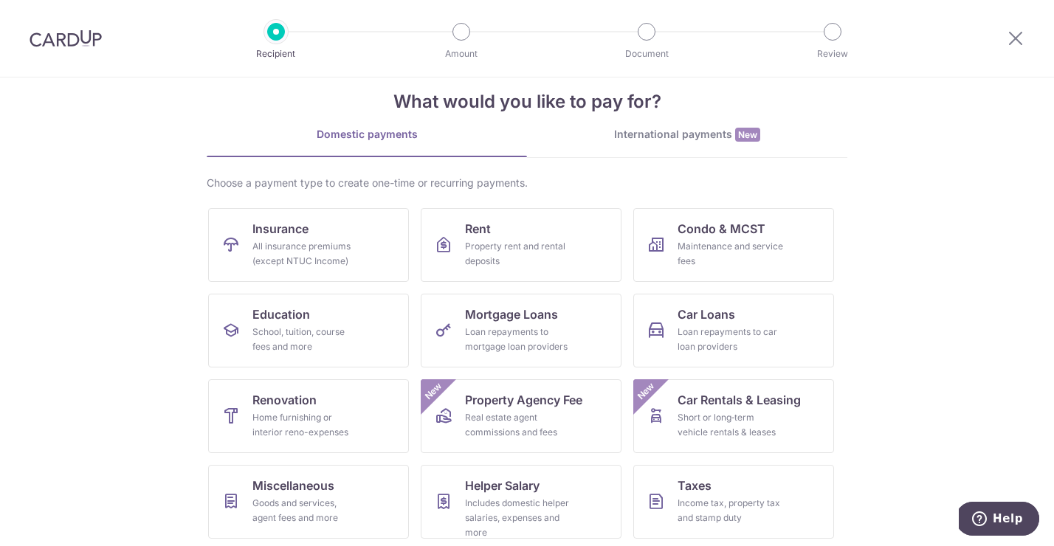
click at [687, 148] on link "International payments New" at bounding box center [687, 142] width 320 height 30
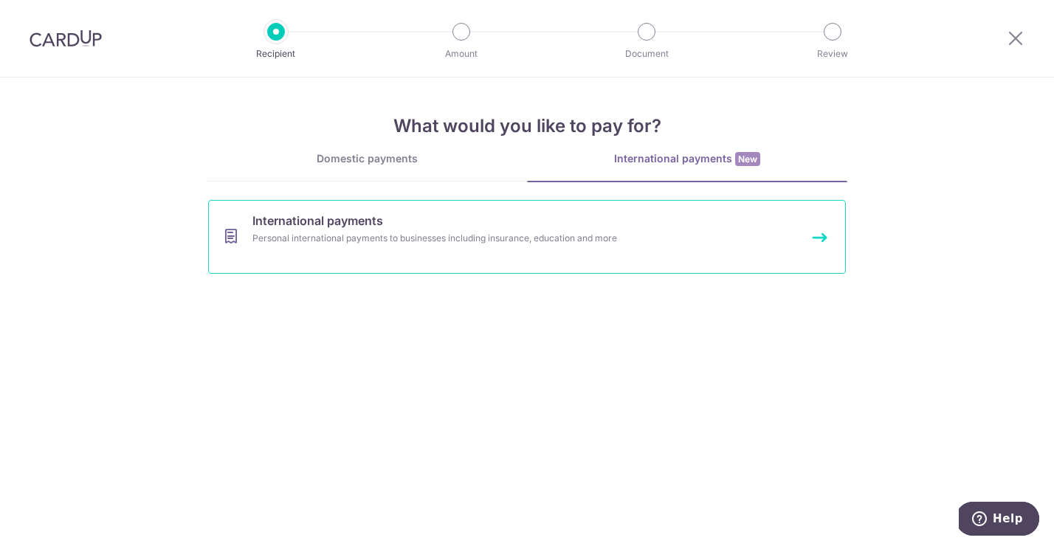
click at [383, 239] on div "Personal international payments to businesses including insurance, education an…" at bounding box center [508, 238] width 510 height 15
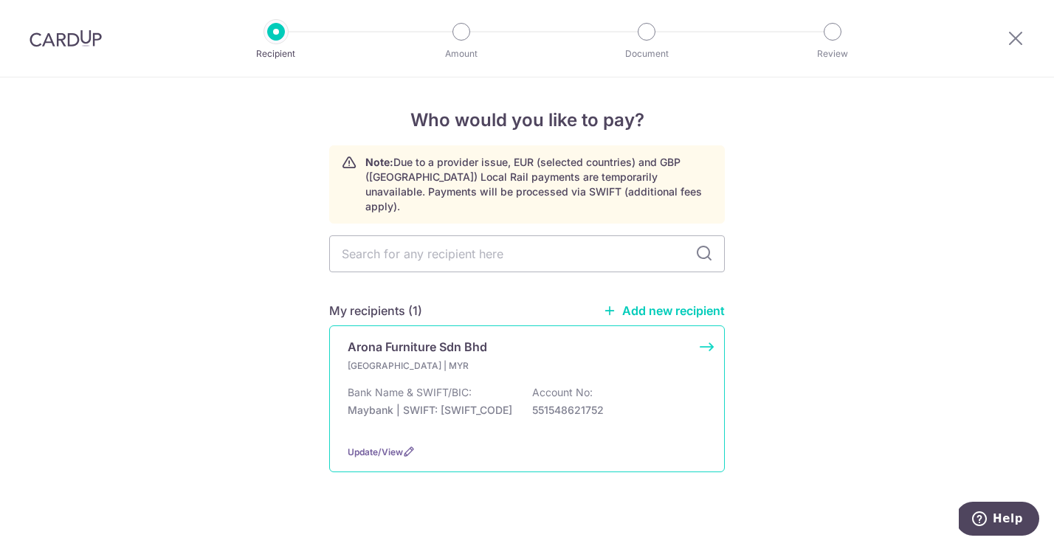
click at [466, 385] on p "Bank Name & SWIFT/BIC:" at bounding box center [410, 392] width 124 height 15
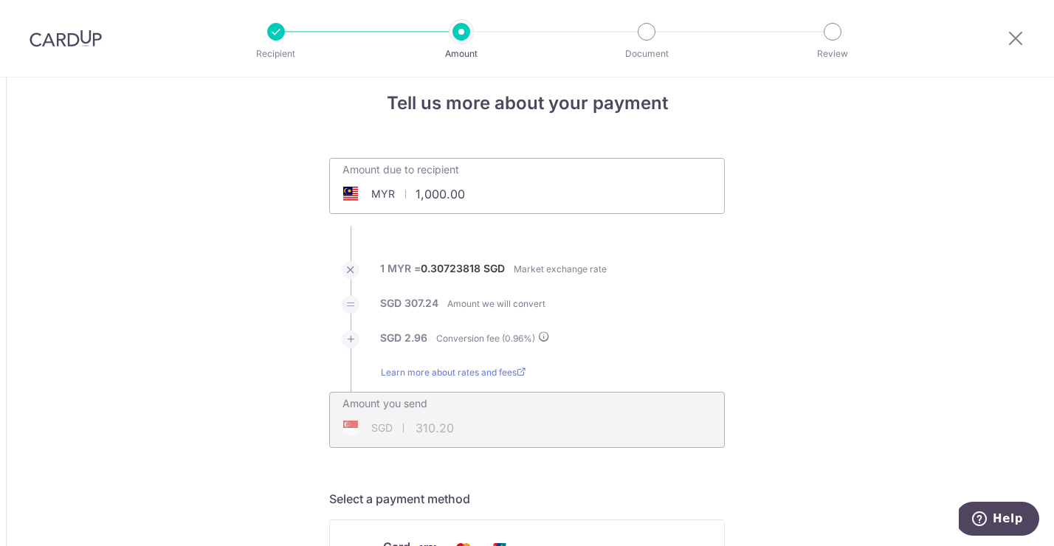
scroll to position [28, 0]
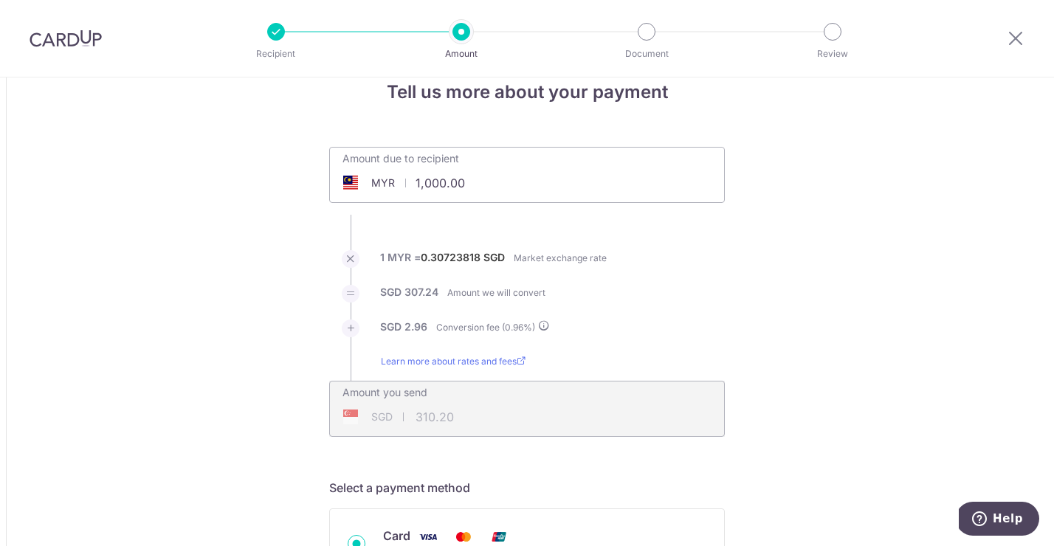
click at [477, 186] on input "1,000.00" at bounding box center [444, 183] width 228 height 34
type input "1"
type input "7,748.00"
type input "2,403.63"
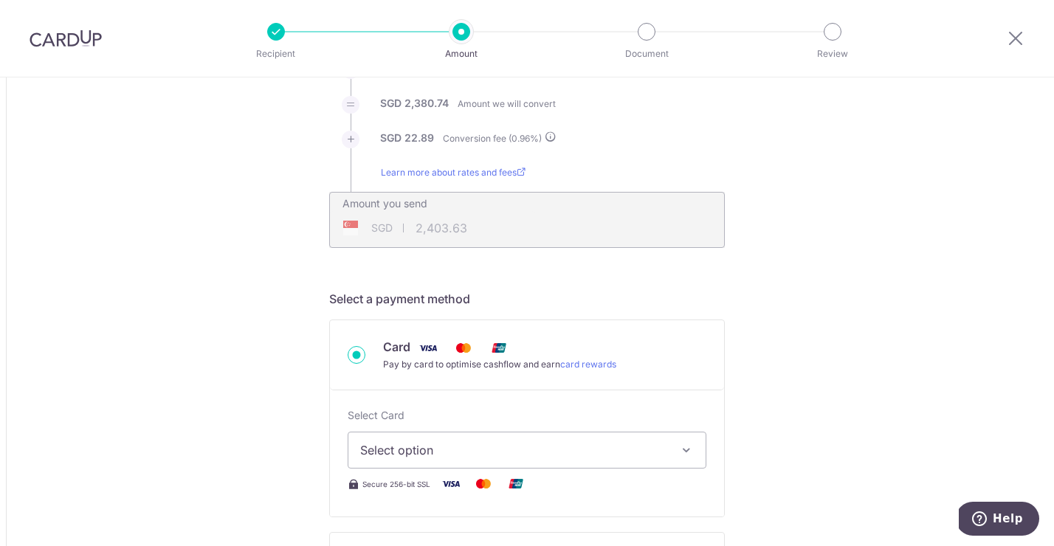
scroll to position [222, 0]
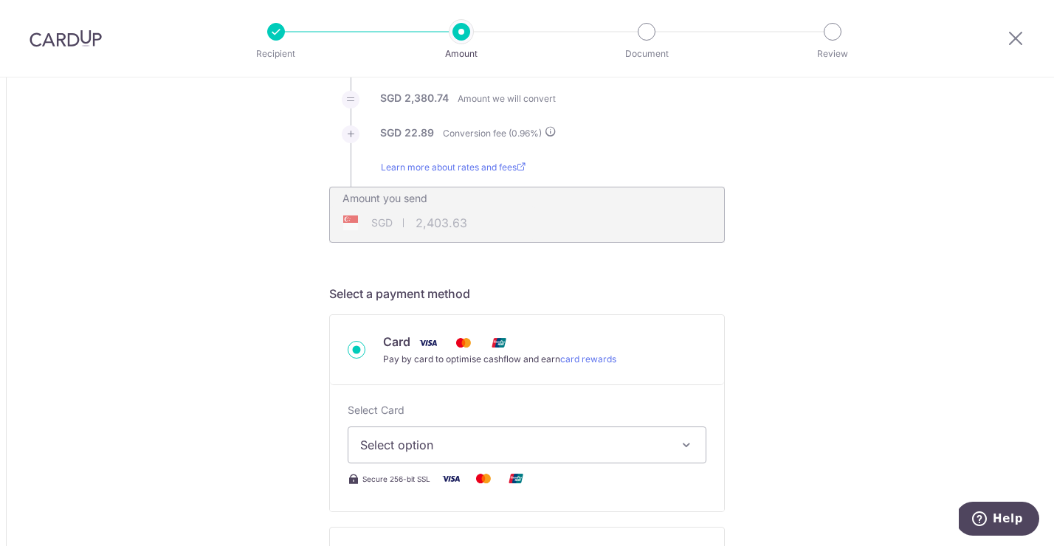
click at [539, 457] on button "Select option" at bounding box center [527, 445] width 359 height 37
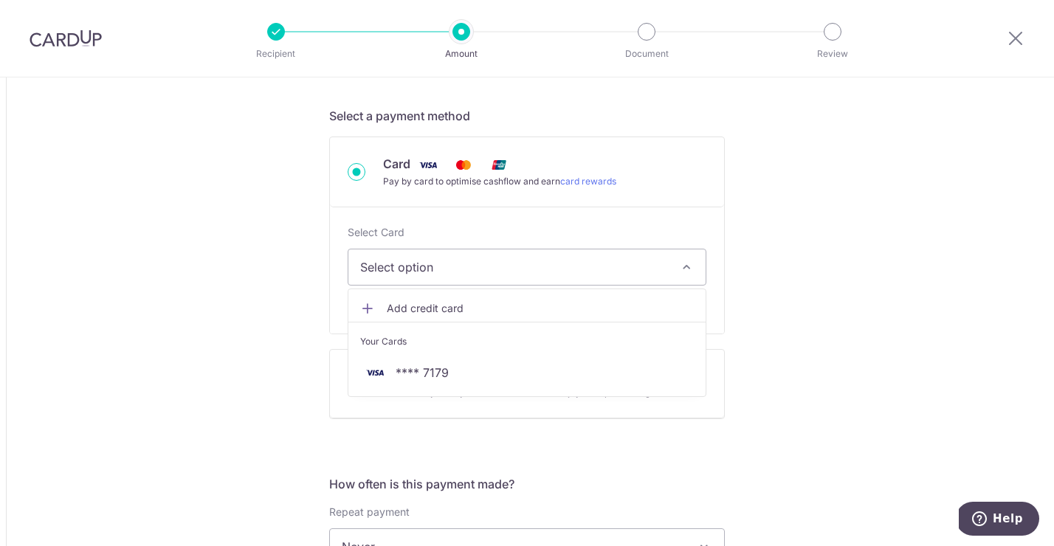
scroll to position [421, 0]
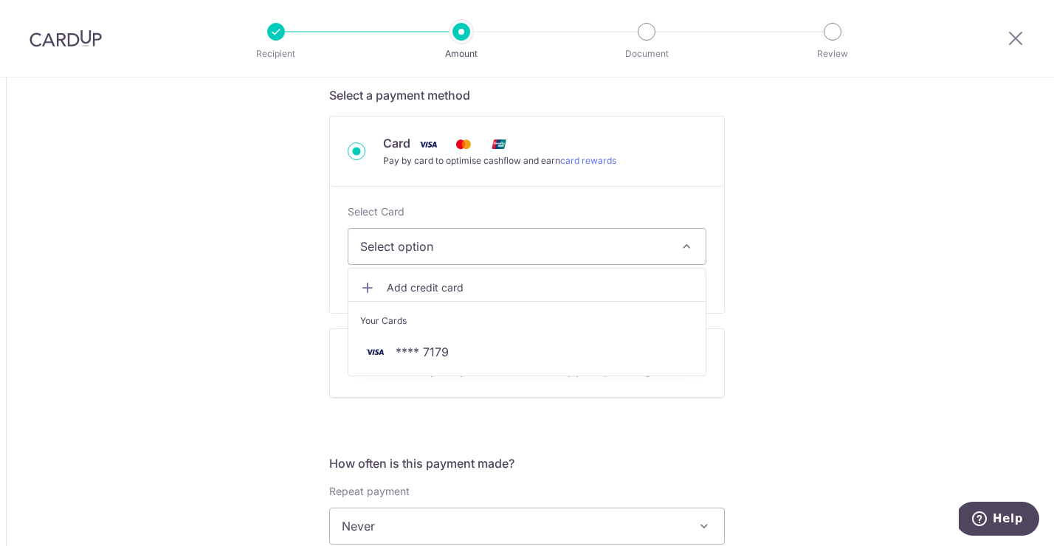
click at [838, 323] on div "Tell us more about your payment Amount due to recipient MYR 7,748.00 7748 1 MYR…" at bounding box center [527, 528] width 1054 height 1743
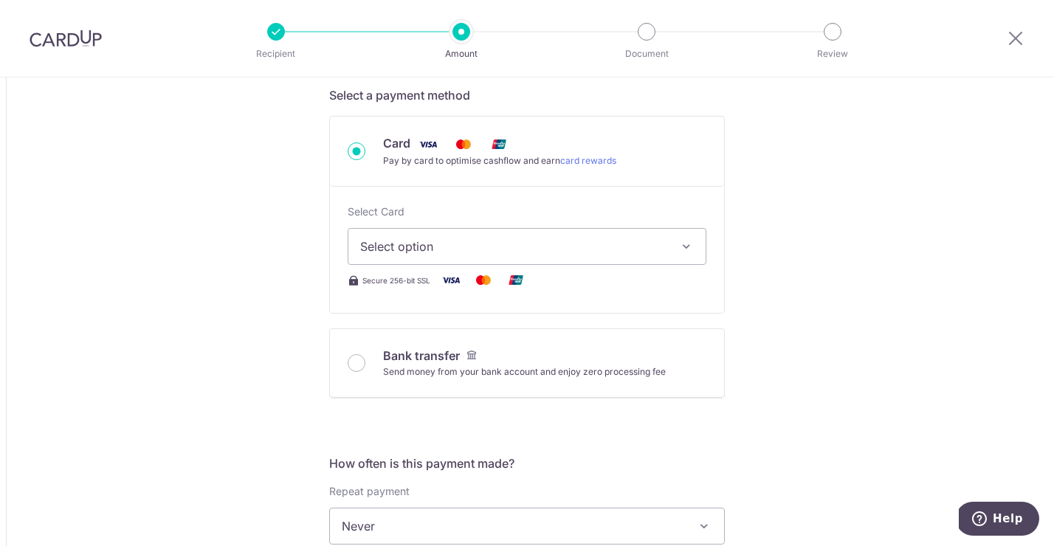
scroll to position [408, 0]
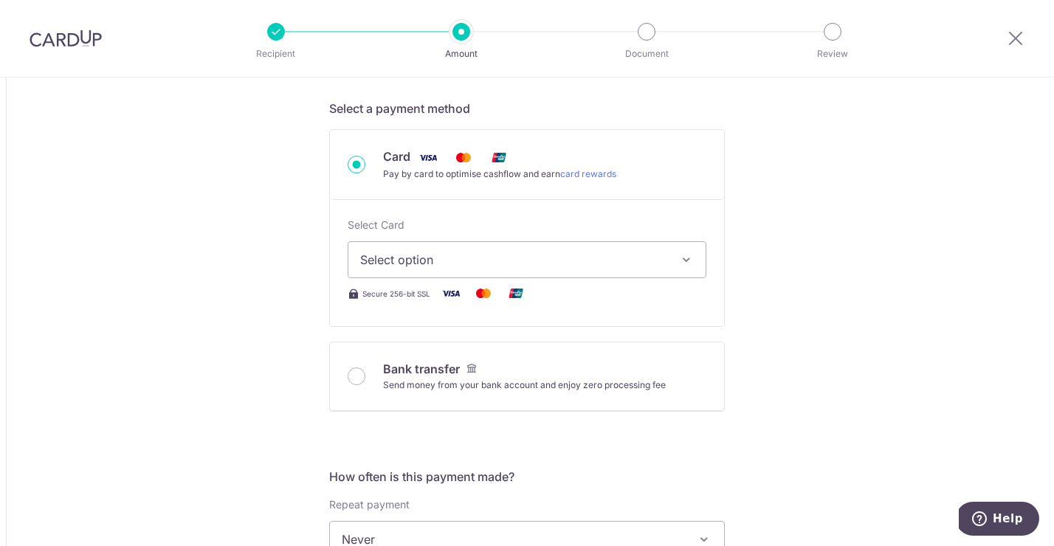
click at [560, 250] on button "Select option" at bounding box center [527, 259] width 359 height 37
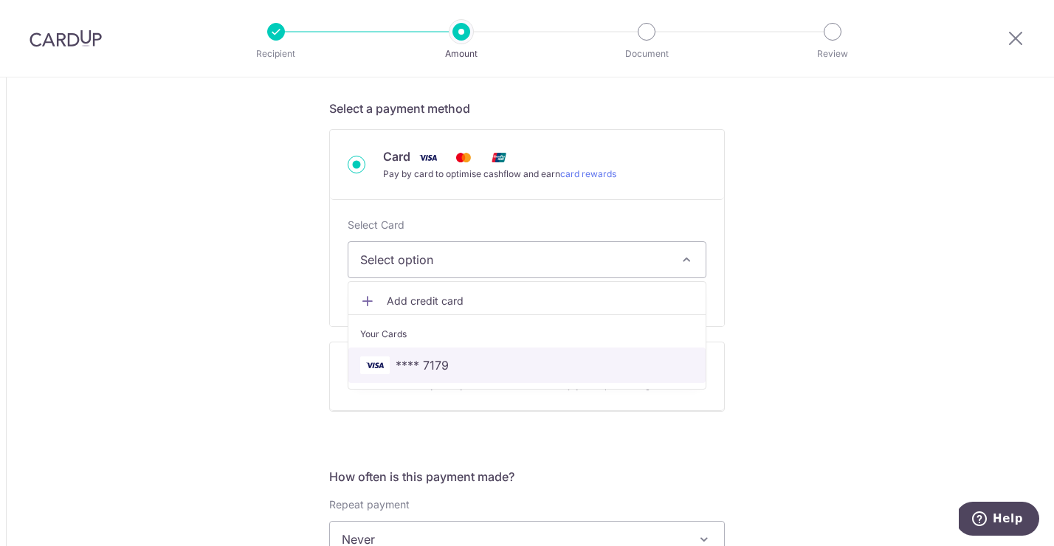
click at [510, 372] on span "**** 7179" at bounding box center [527, 366] width 334 height 18
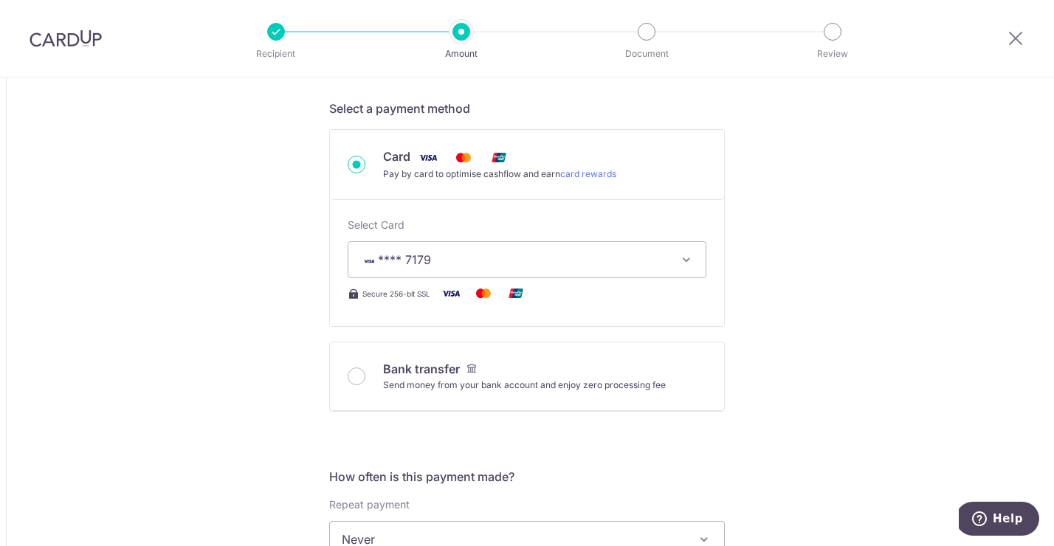
type input "7,748.00"
type input "2,403.71"
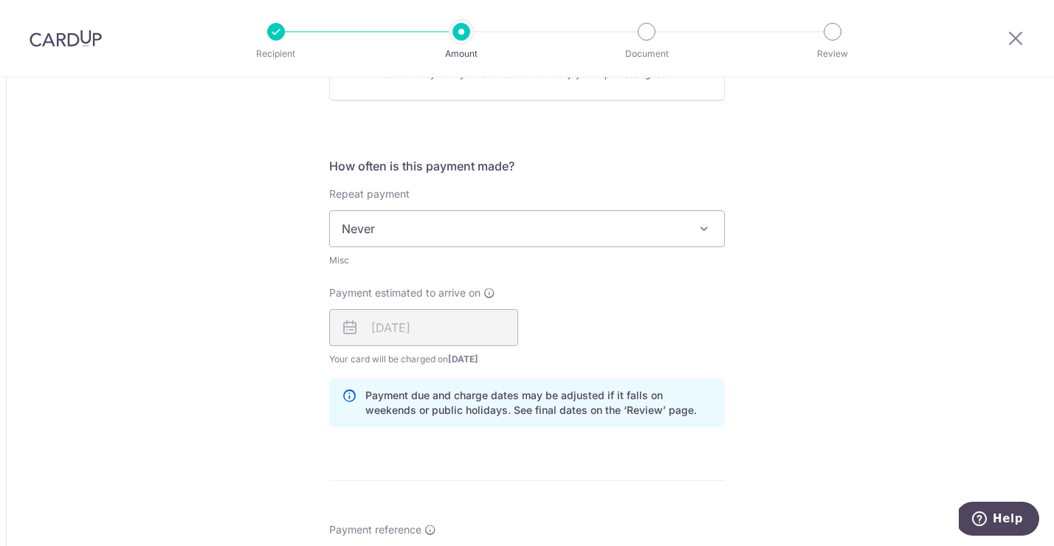
scroll to position [742, 0]
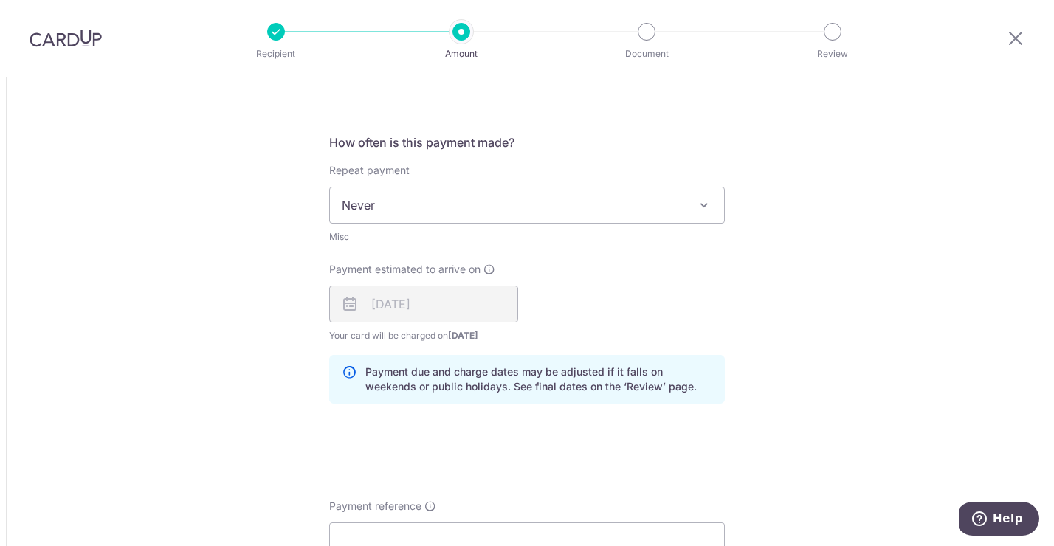
click at [410, 213] on span "Never" at bounding box center [527, 205] width 394 height 35
click at [442, 303] on div "[DATE]" at bounding box center [423, 304] width 189 height 37
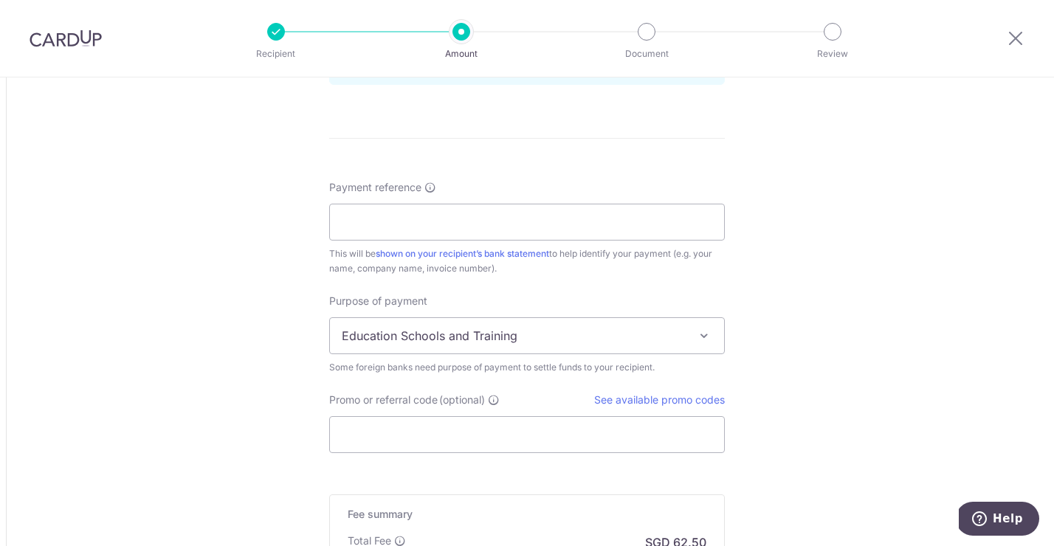
scroll to position [1082, 0]
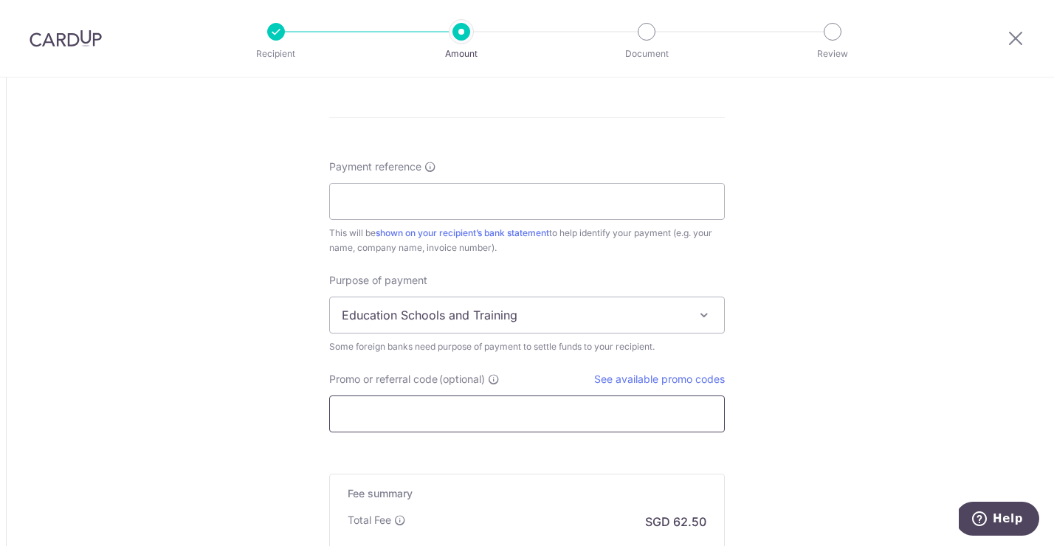
click at [414, 413] on input "Promo or referral code (optional)" at bounding box center [527, 414] width 396 height 37
click at [402, 199] on input "Payment reference" at bounding box center [527, 201] width 396 height 37
type input "Inv03686Joycelyn"
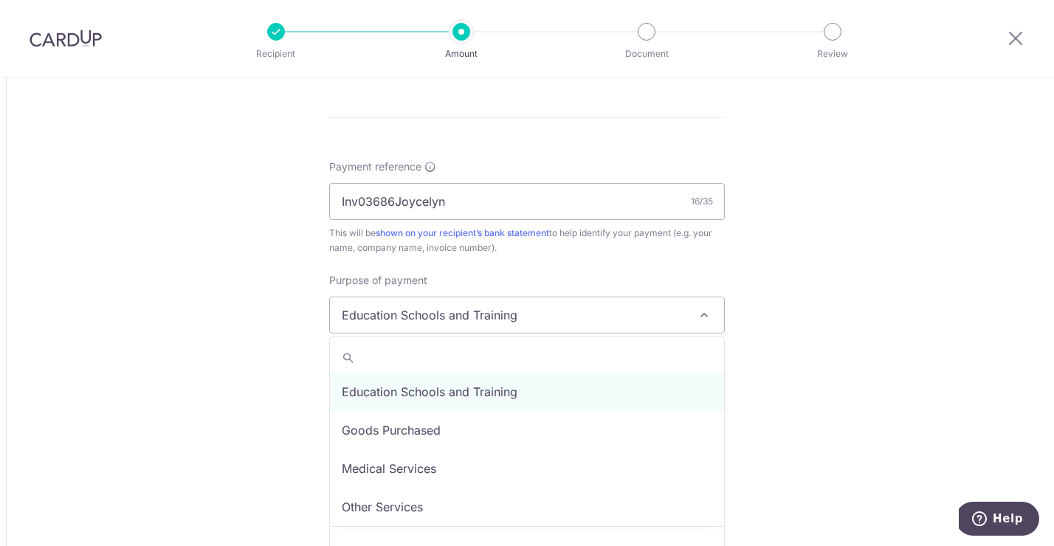
click at [516, 317] on span "Education Schools and Training" at bounding box center [527, 315] width 394 height 35
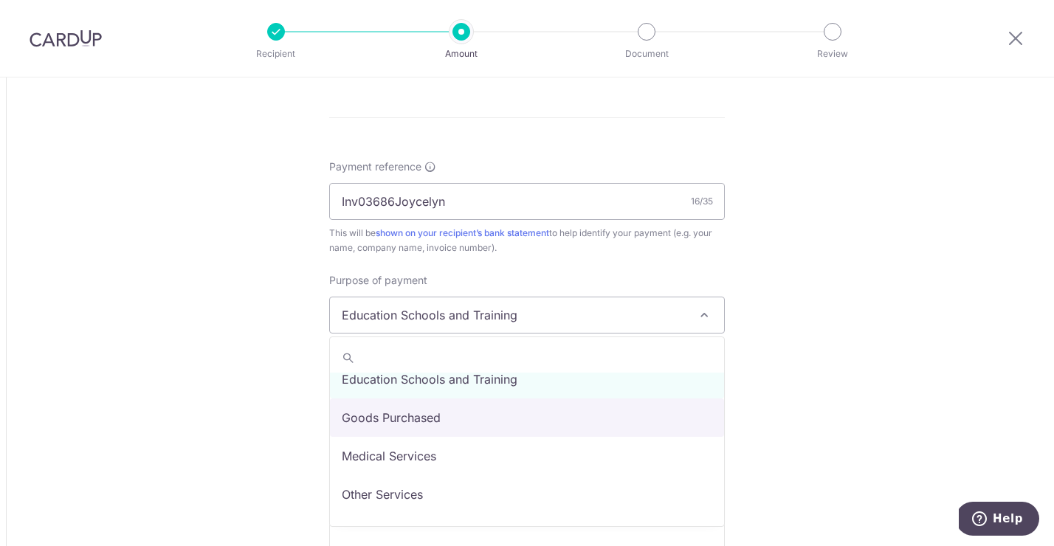
scroll to position [16, 0]
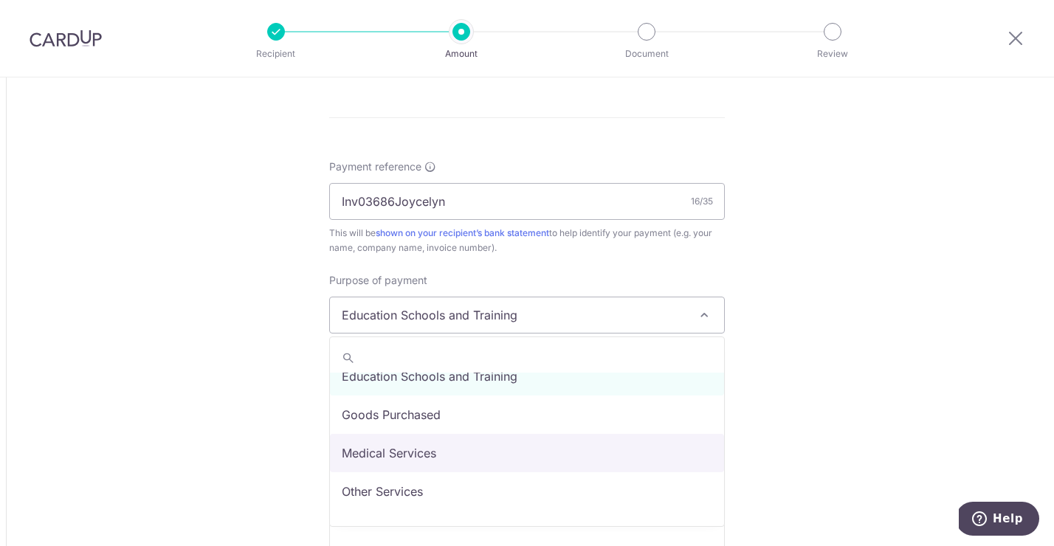
select select "Goods Purchased"
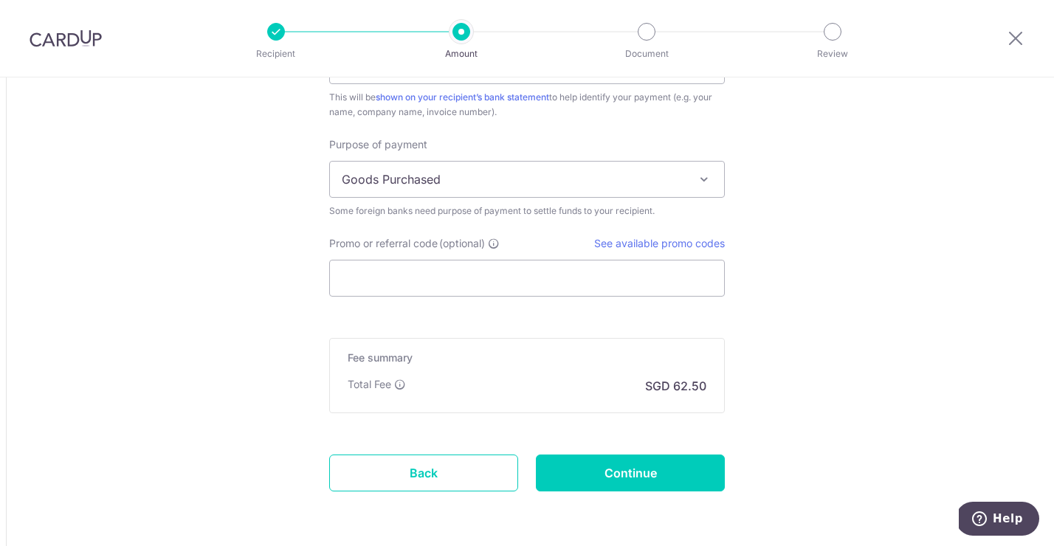
scroll to position [1246, 0]
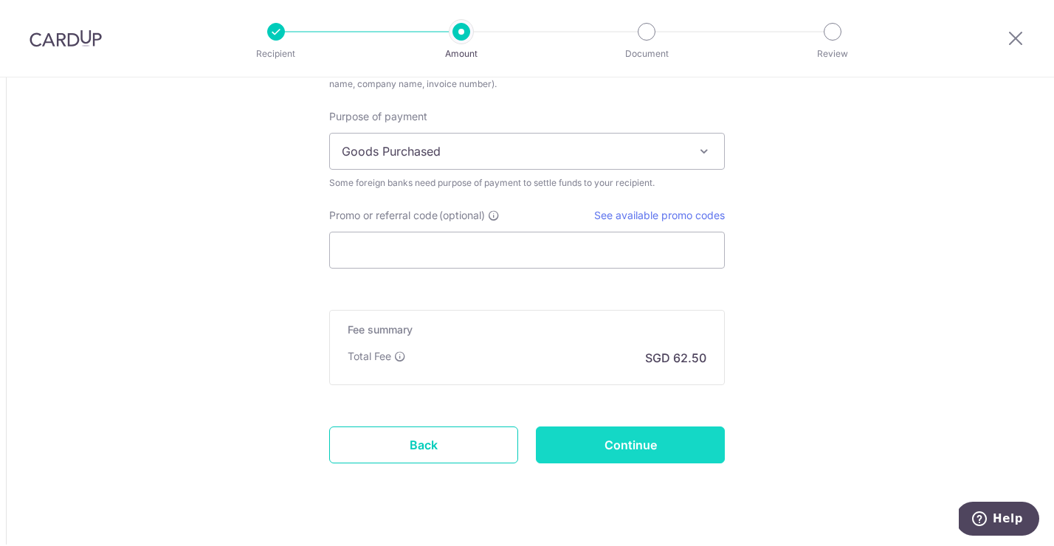
click at [661, 449] on input "Continue" at bounding box center [630, 445] width 189 height 37
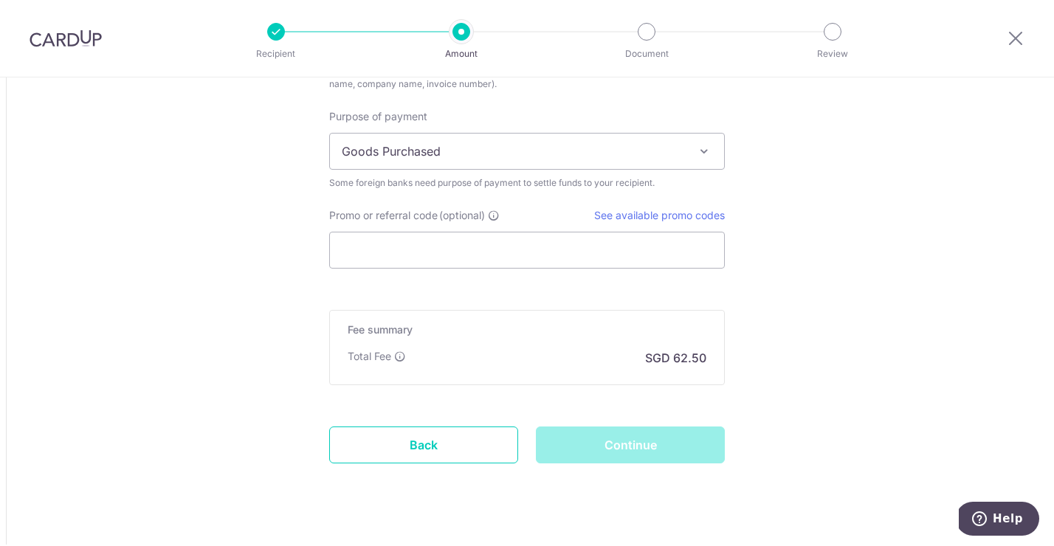
scroll to position [1159, 0]
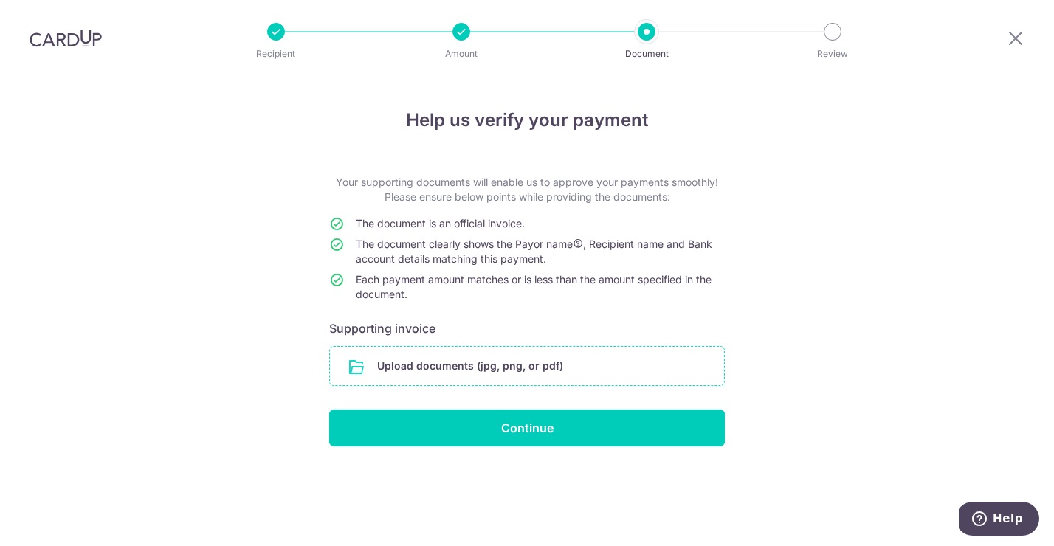
click at [554, 363] on input "file" at bounding box center [527, 366] width 394 height 38
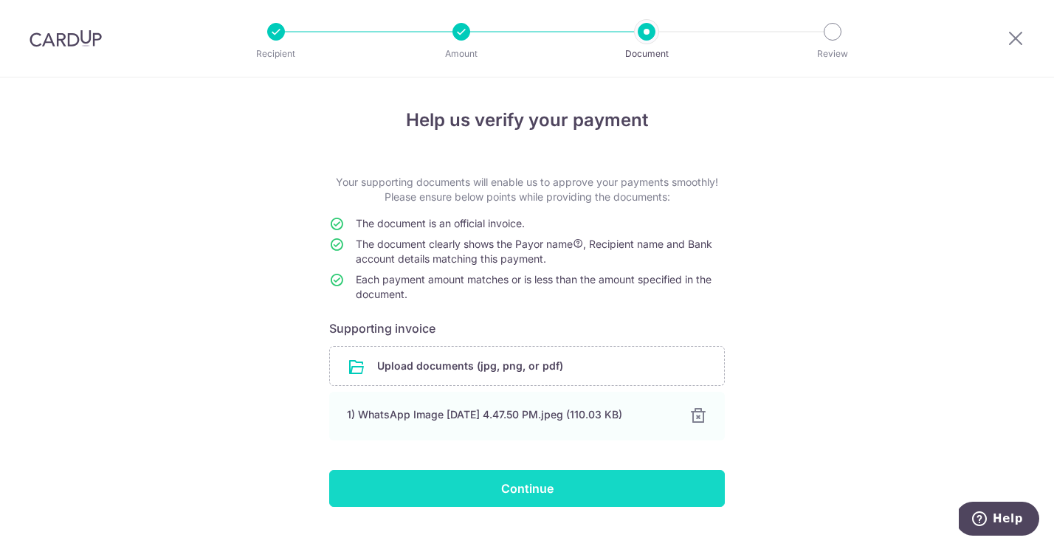
click at [682, 482] on input "Continue" at bounding box center [527, 488] width 396 height 37
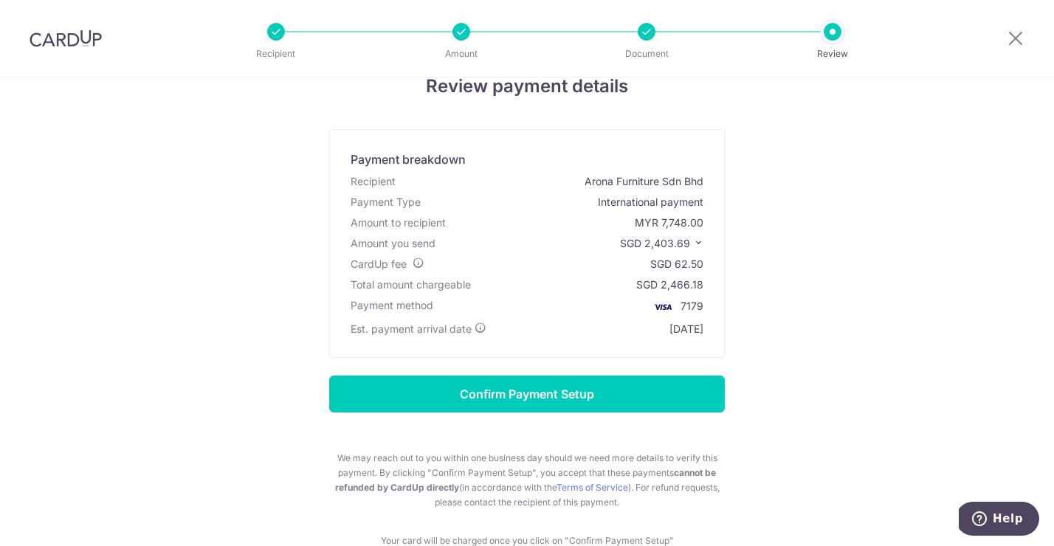
scroll to position [35, 0]
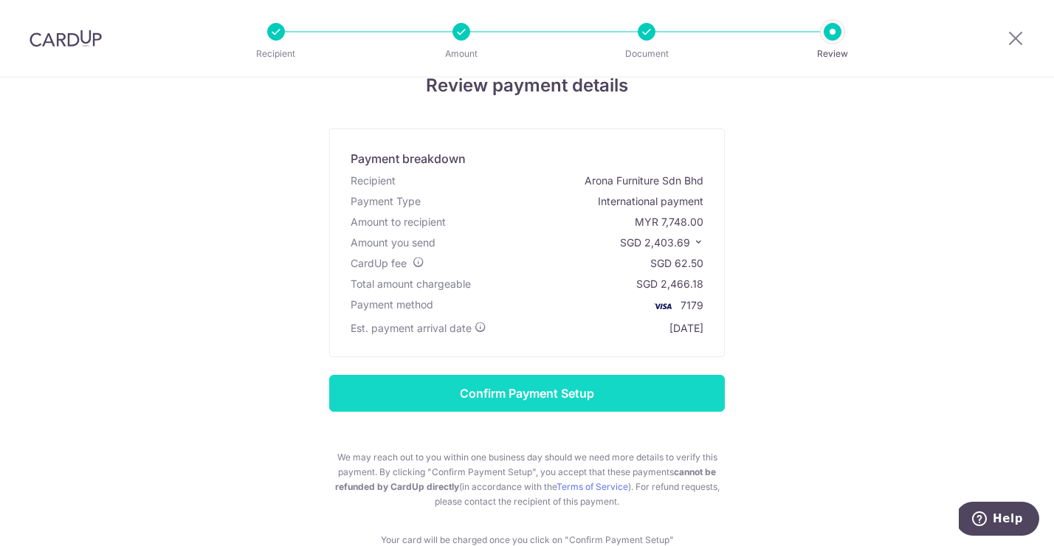
click at [676, 389] on input "Confirm Payment Setup" at bounding box center [527, 393] width 396 height 37
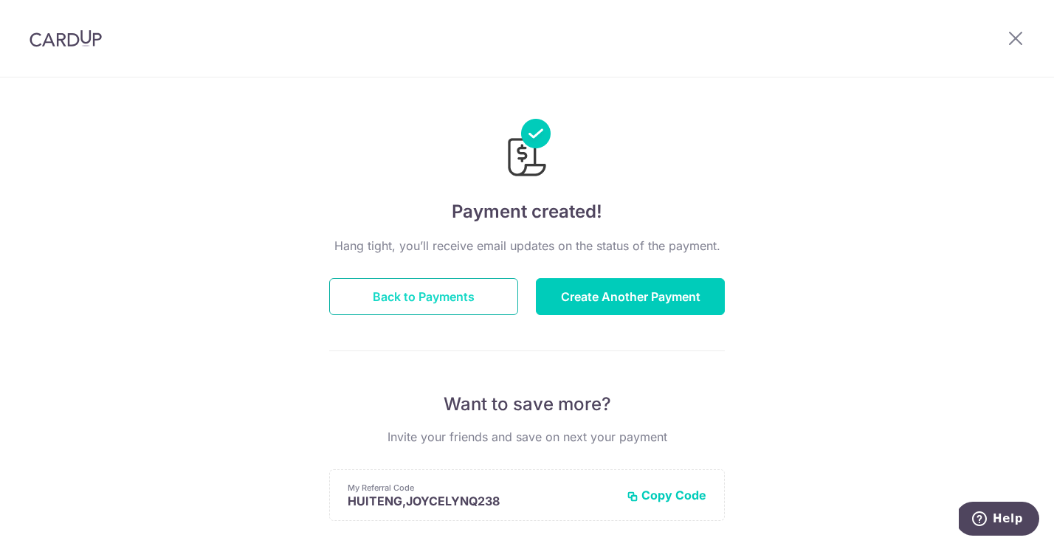
click at [436, 300] on button "Back to Payments" at bounding box center [423, 296] width 189 height 37
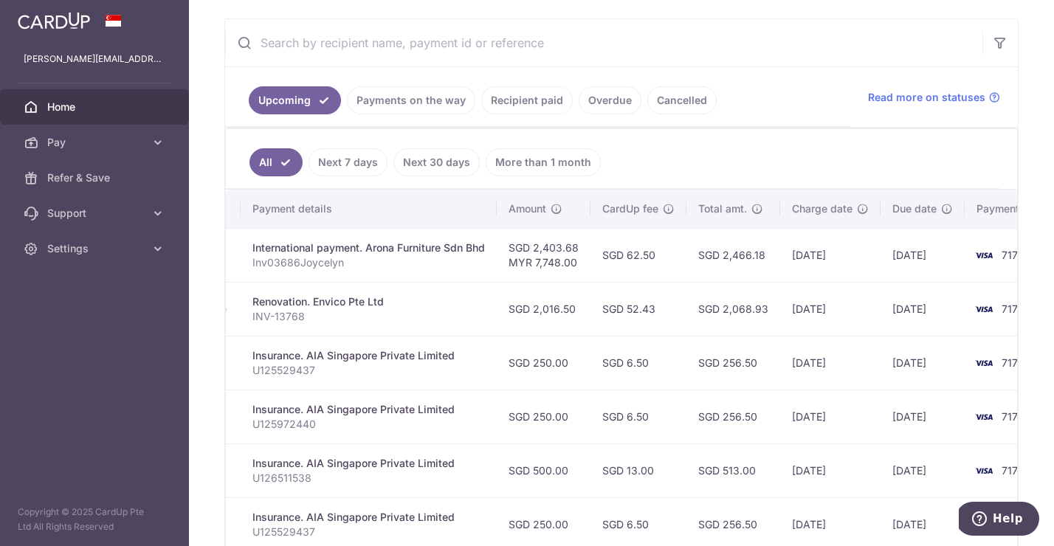
scroll to position [0, 285]
